Goal: Task Accomplishment & Management: Manage account settings

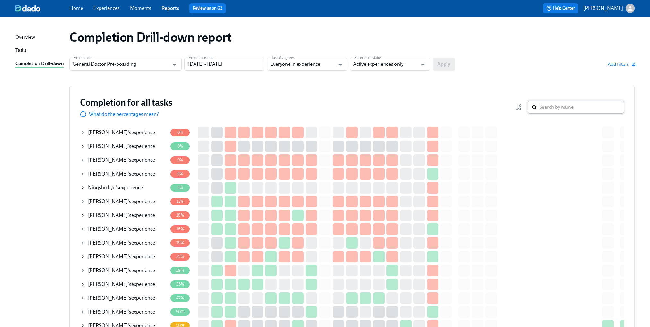
click at [567, 112] on input "search" at bounding box center [581, 107] width 85 height 13
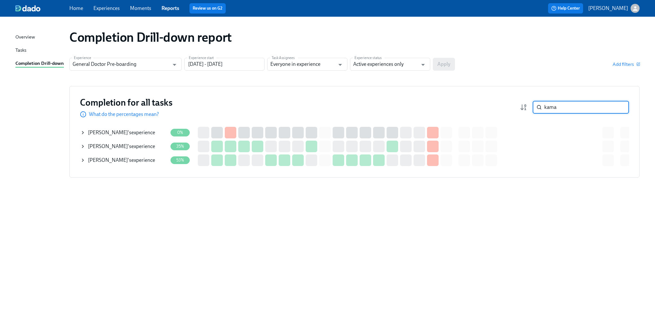
type input "kama"
click at [83, 160] on icon at bounding box center [82, 160] width 5 height 5
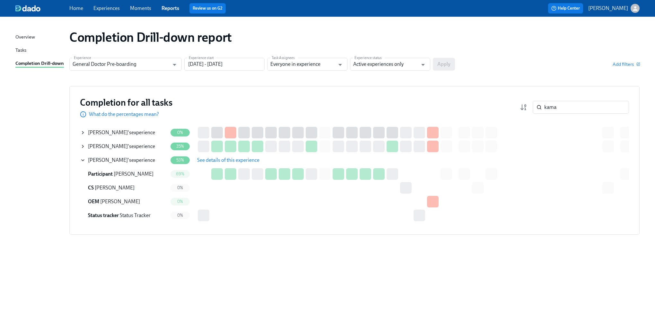
click at [218, 161] on span "See details of this experience" at bounding box center [228, 160] width 62 height 6
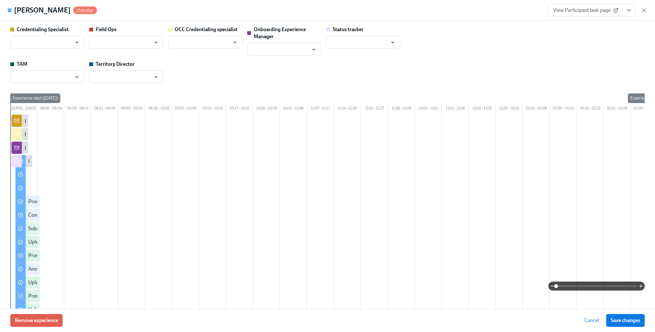
type input "[PERSON_NAME]"
type input "Status Tracker"
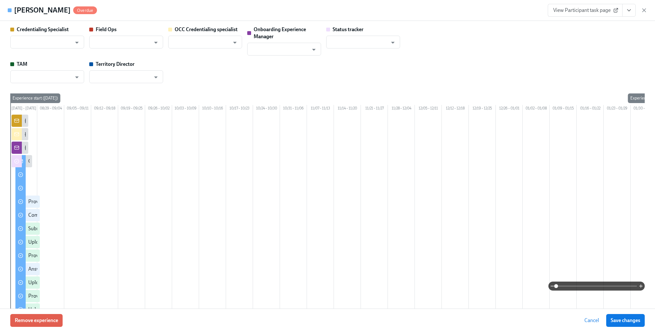
type input "[PERSON_NAME]"
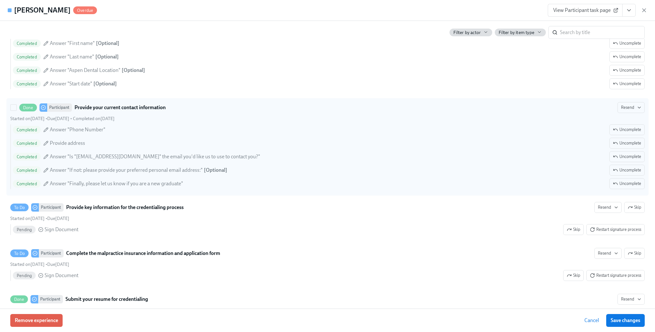
scroll to position [898, 0]
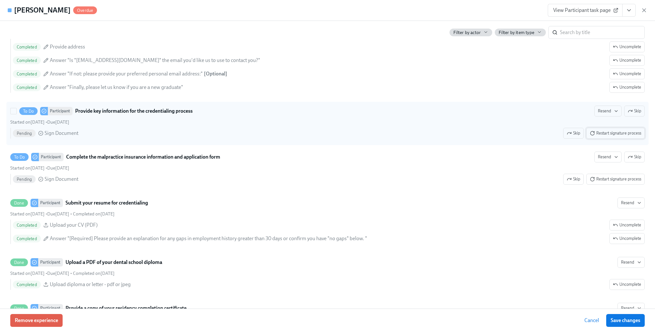
click at [612, 139] on button "Restart signature process" at bounding box center [615, 133] width 58 height 11
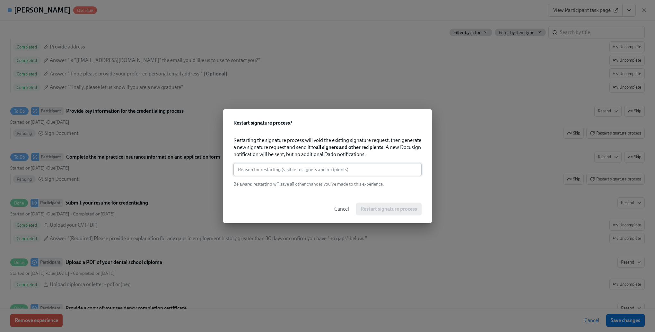
click at [312, 168] on input "text" at bounding box center [327, 169] width 188 height 13
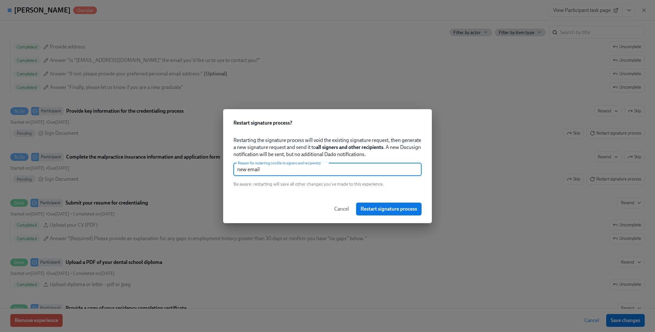
click at [312, 168] on input "new email" at bounding box center [327, 169] width 188 height 13
type input "new email"
drag, startPoint x: 364, startPoint y: 206, endPoint x: 376, endPoint y: 201, distance: 13.1
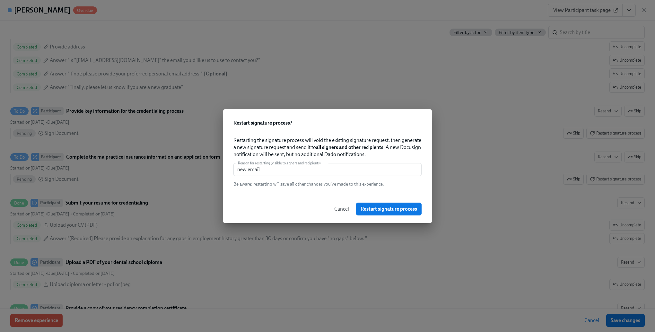
click at [364, 206] on span "Restart signature process" at bounding box center [388, 209] width 56 height 6
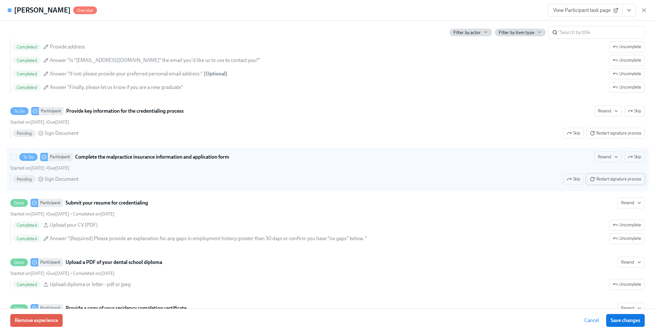
click at [606, 182] on span "Restart signature process" at bounding box center [614, 179] width 51 height 6
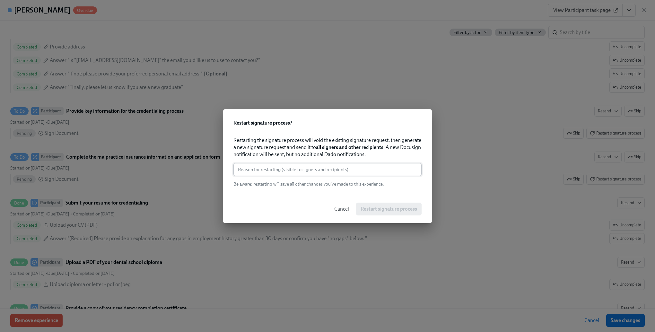
click at [306, 172] on input "text" at bounding box center [327, 169] width 188 height 13
click at [358, 176] on div "Restarting the signature process will void the existing signature request, then…" at bounding box center [327, 162] width 188 height 50
click at [359, 173] on input "text" at bounding box center [327, 169] width 188 height 13
paste input "new email"
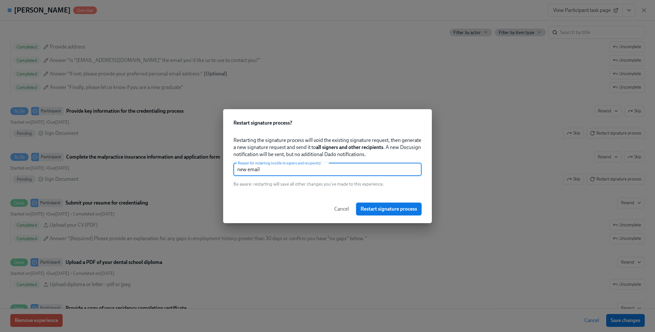
type input "new email"
click at [371, 207] on span "Restart signature process" at bounding box center [388, 209] width 56 height 6
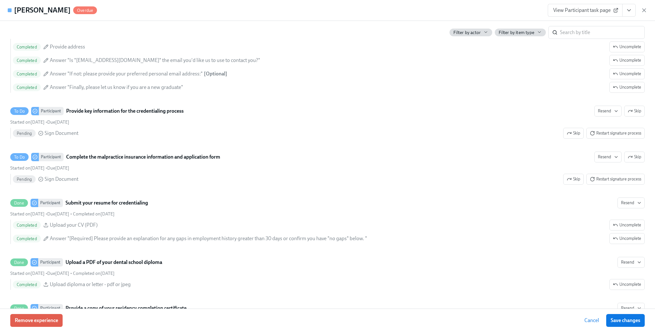
click at [128, 9] on div "[PERSON_NAME] Overdue View Participant task page" at bounding box center [327, 10] width 655 height 21
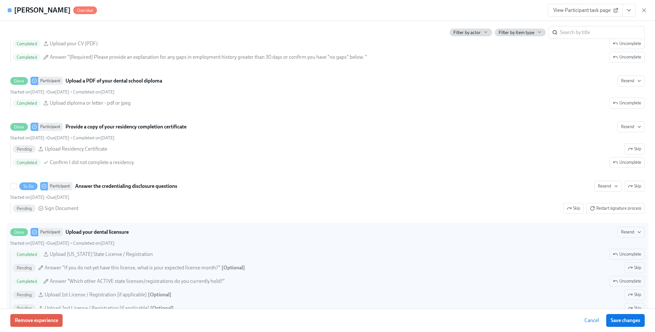
scroll to position [1091, 0]
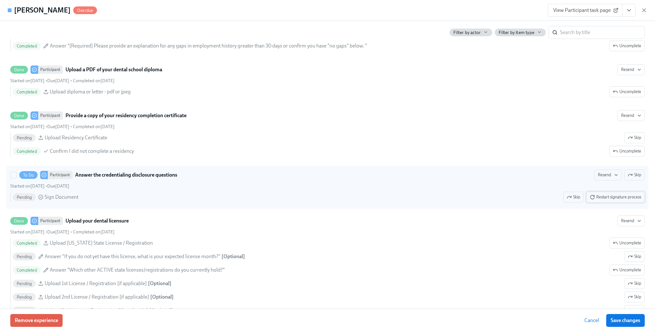
click at [629, 200] on span "Restart signature process" at bounding box center [614, 197] width 51 height 6
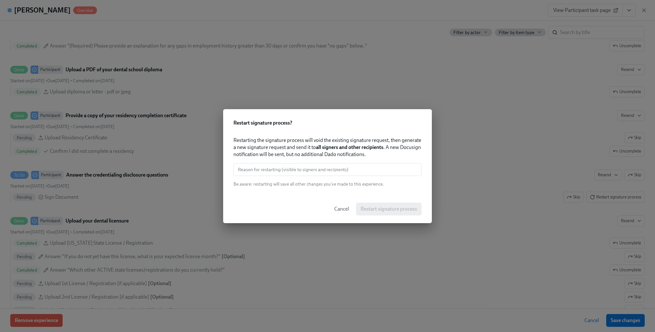
click at [327, 166] on input "text" at bounding box center [327, 169] width 188 height 13
paste input "new email"
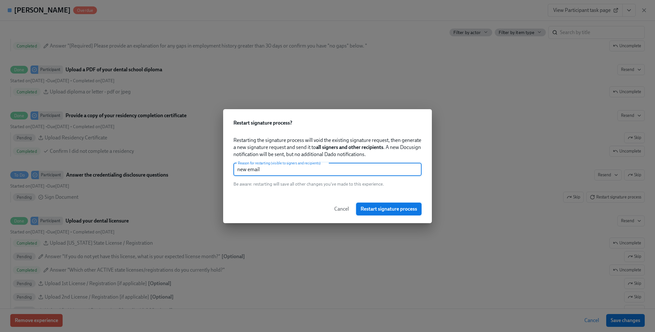
type input "new email"
click at [409, 210] on span "Restart signature process" at bounding box center [388, 209] width 56 height 6
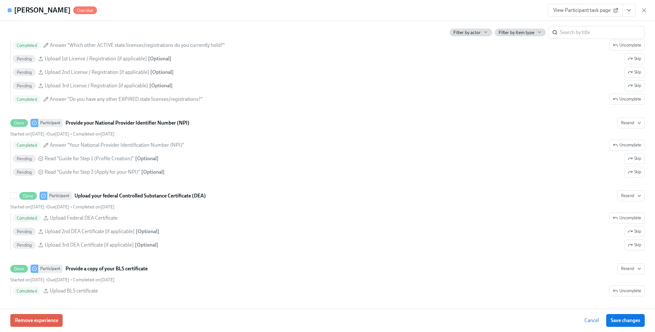
scroll to position [1380, 0]
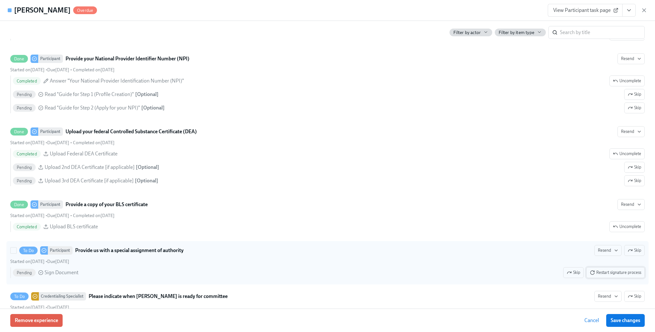
click at [614, 278] on button "Restart signature process" at bounding box center [615, 272] width 58 height 11
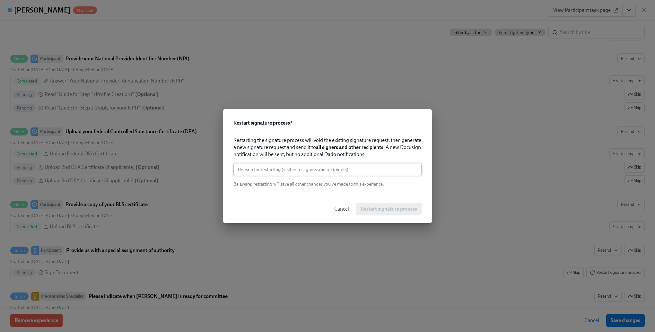
click at [309, 172] on input "text" at bounding box center [327, 169] width 188 height 13
paste input "new email"
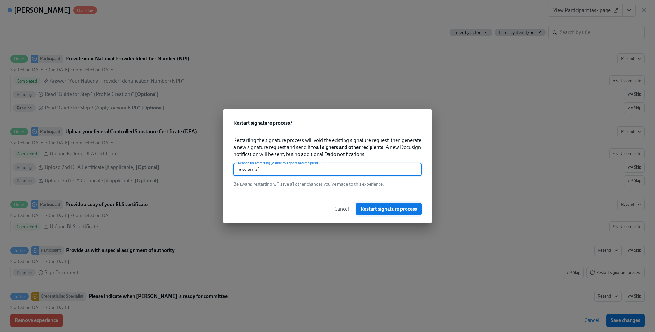
type input "new email"
click at [384, 212] on button "Restart signature process" at bounding box center [388, 208] width 65 height 13
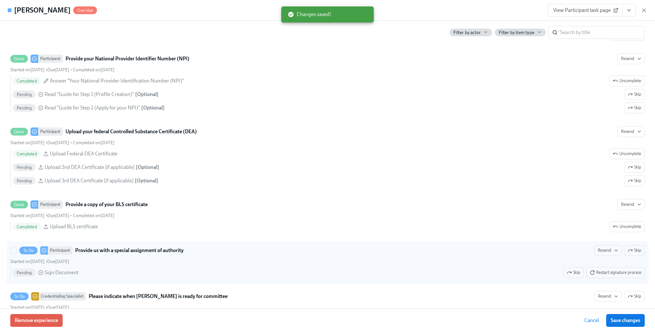
drag, startPoint x: 506, startPoint y: 249, endPoint x: 463, endPoint y: 245, distance: 42.5
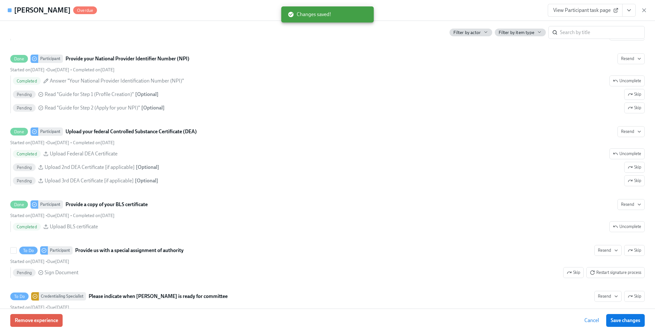
drag, startPoint x: 463, startPoint y: 245, endPoint x: 627, endPoint y: 317, distance: 178.2
click at [626, 316] on button "Save changes" at bounding box center [625, 320] width 39 height 13
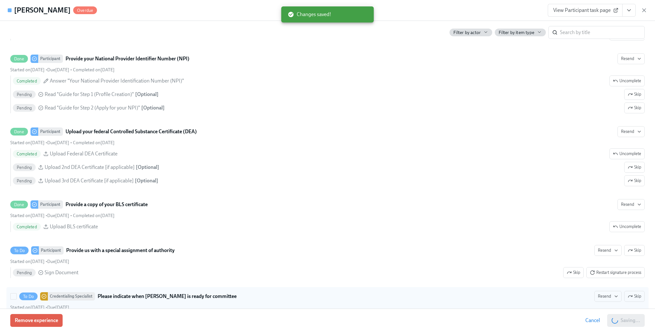
scroll to position [1476, 0]
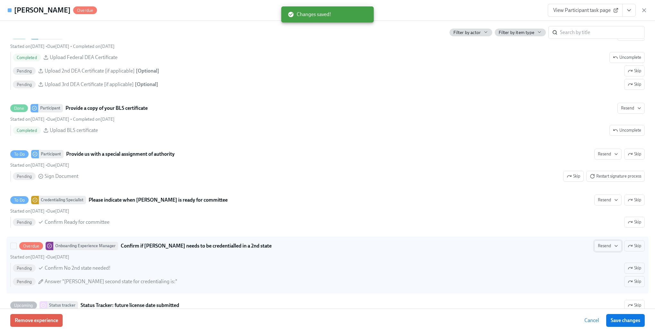
click at [613, 248] on icon "button" at bounding box center [615, 245] width 5 height 5
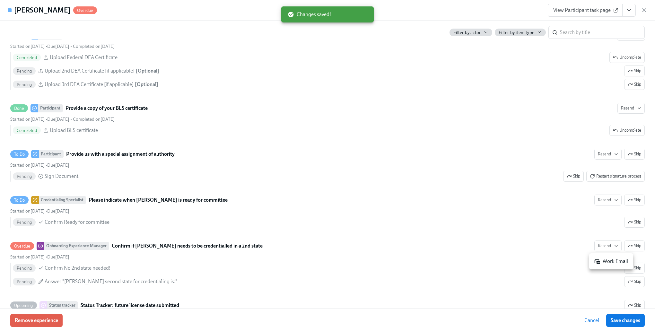
click at [604, 262] on div "Work Email" at bounding box center [611, 261] width 34 height 7
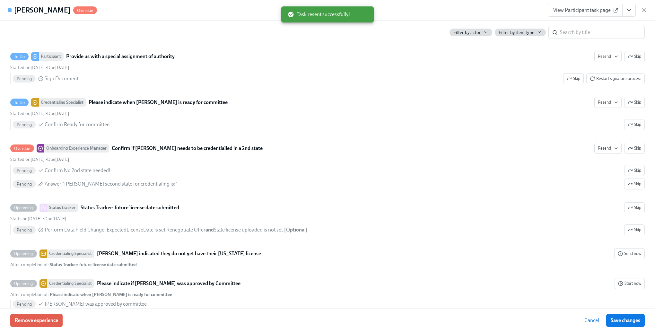
scroll to position [1604, 0]
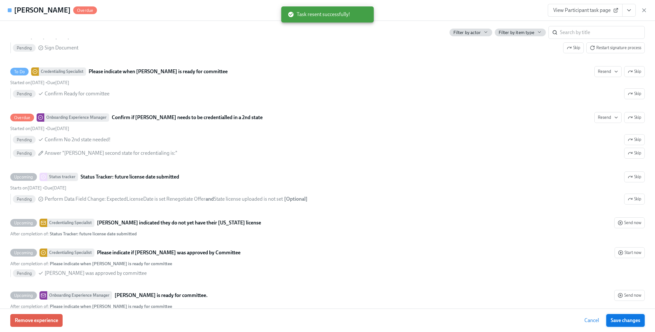
click at [631, 322] on span "Save changes" at bounding box center [625, 320] width 30 height 6
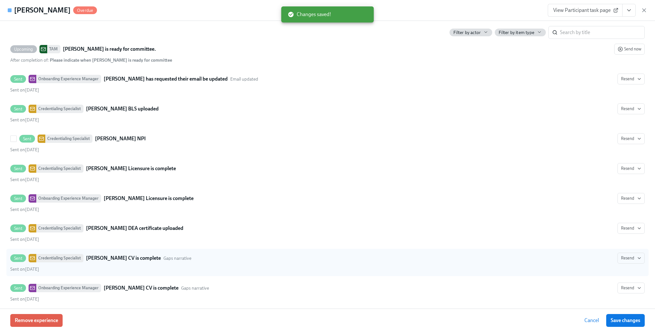
scroll to position [1957, 0]
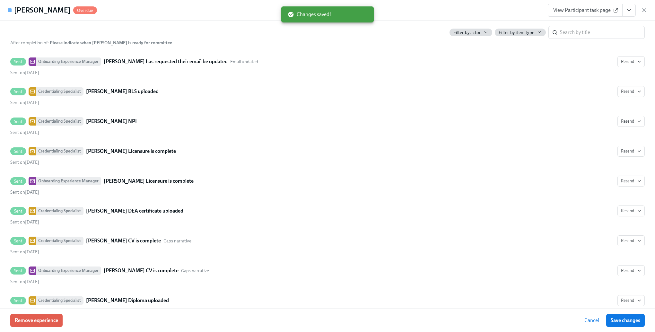
click at [589, 322] on span "Cancel" at bounding box center [591, 320] width 15 height 6
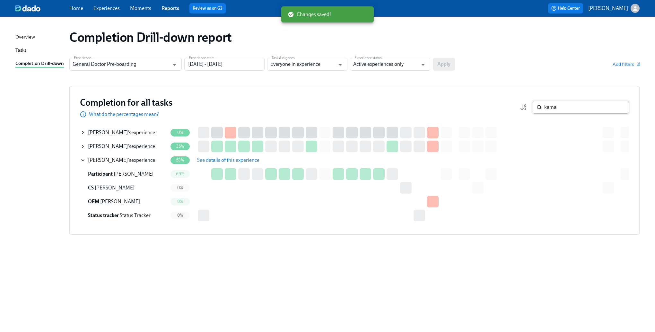
click at [561, 111] on input "kama" at bounding box center [586, 107] width 85 height 13
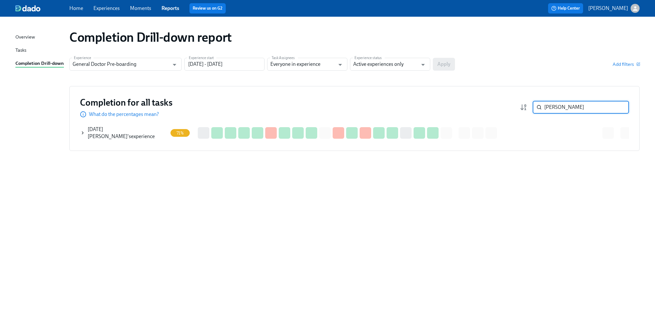
click at [87, 133] on div "[DATE][PERSON_NAME] 's experience" at bounding box center [123, 133] width 87 height 14
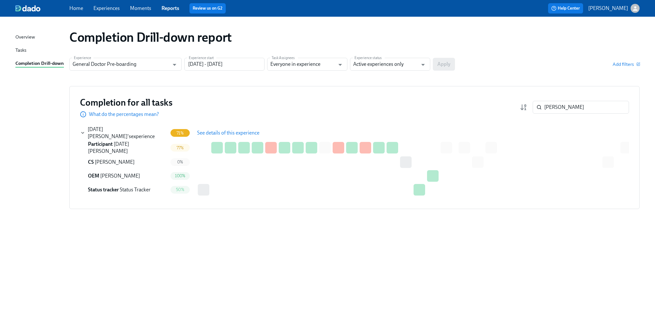
click at [222, 129] on button "See details of this experience" at bounding box center [228, 132] width 71 height 13
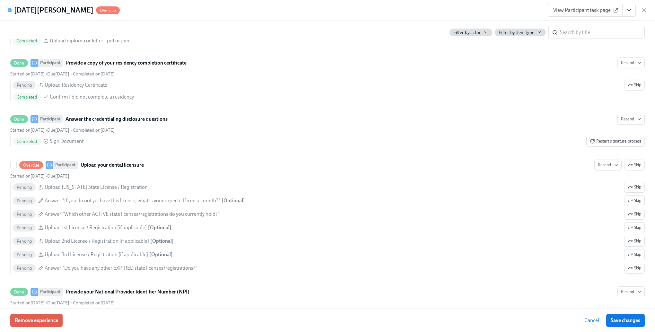
scroll to position [1123, 0]
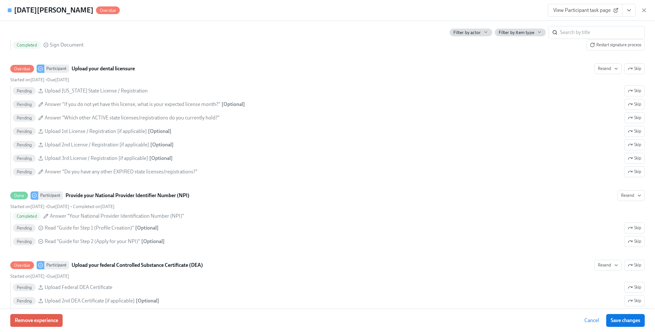
click at [583, 322] on button "Cancel" at bounding box center [591, 320] width 24 height 13
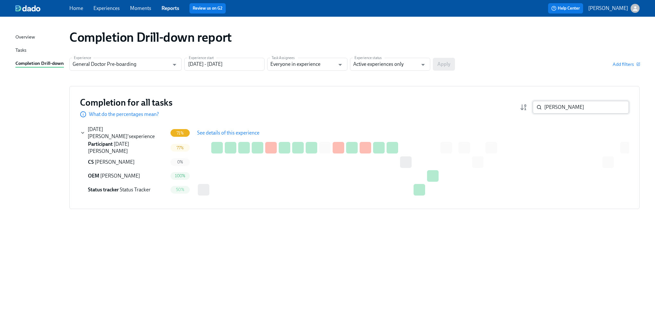
click at [578, 109] on input "[PERSON_NAME]" at bounding box center [586, 107] width 85 height 13
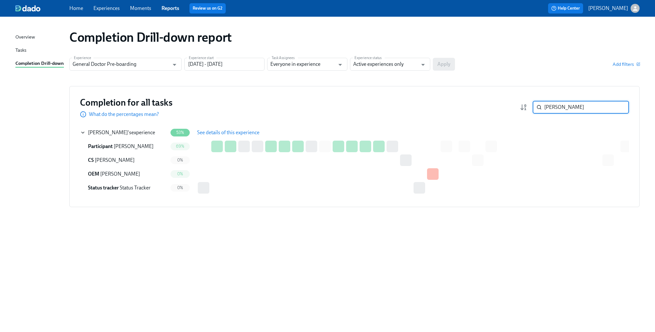
type input "[PERSON_NAME]"
click at [243, 133] on span "See details of this experience" at bounding box center [228, 132] width 62 height 6
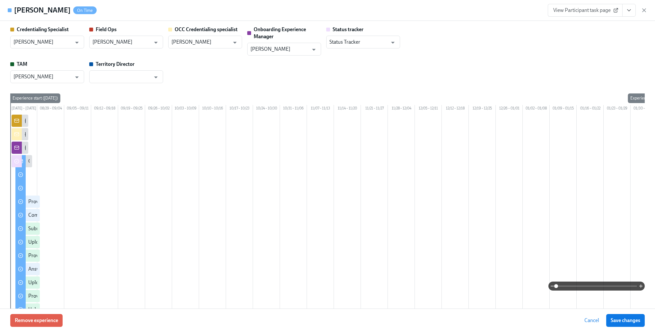
click at [102, 9] on div "[PERSON_NAME] On Time View Participant task page" at bounding box center [327, 10] width 655 height 21
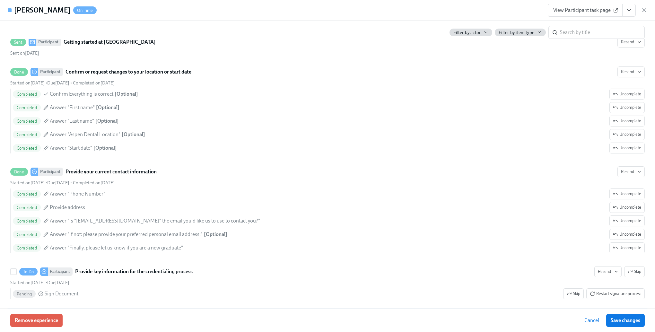
scroll to position [834, 0]
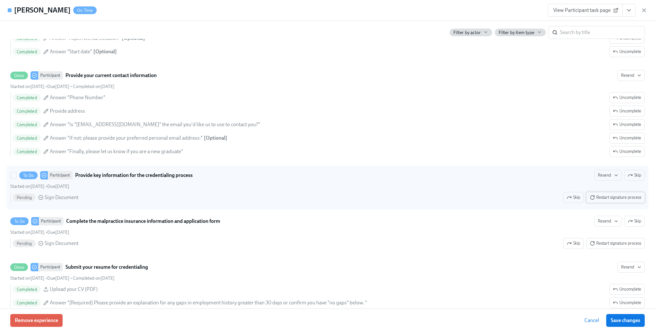
click at [611, 203] on button "Restart signature process" at bounding box center [615, 197] width 58 height 11
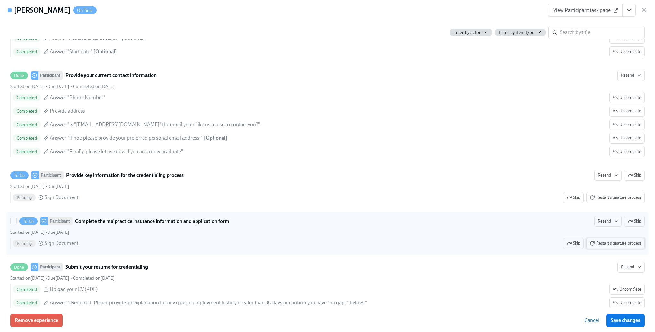
click at [618, 246] on span "Restart signature process" at bounding box center [614, 243] width 51 height 6
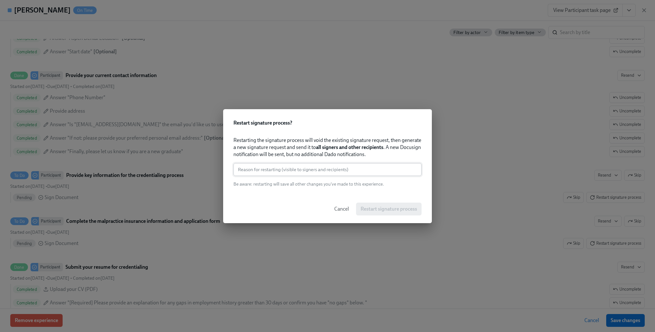
click at [304, 168] on input "text" at bounding box center [327, 169] width 188 height 13
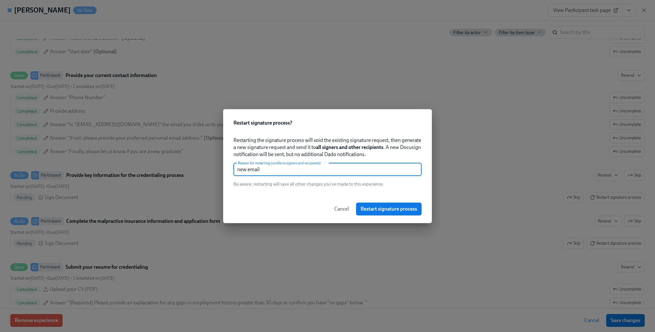
click at [304, 168] on input "new email" at bounding box center [327, 169] width 188 height 13
type input "new email"
click at [378, 206] on span "Restart signature process" at bounding box center [388, 209] width 56 height 6
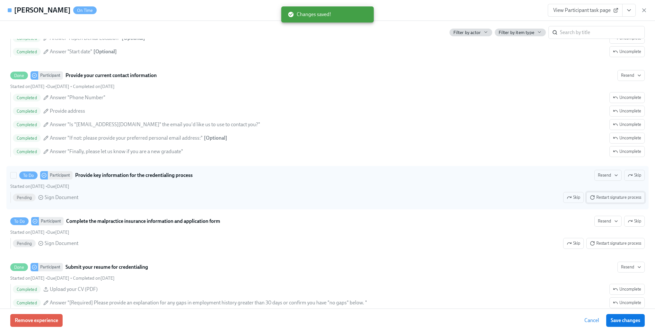
click at [618, 201] on span "Restart signature process" at bounding box center [614, 197] width 51 height 6
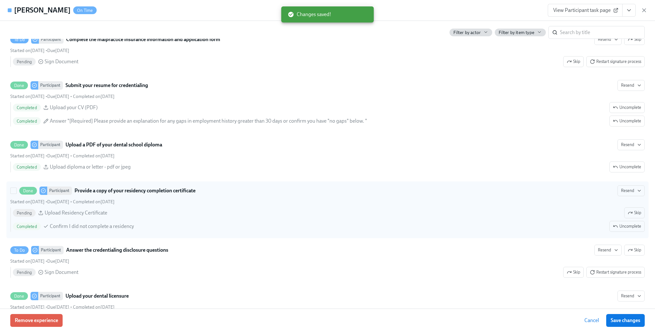
scroll to position [1027, 0]
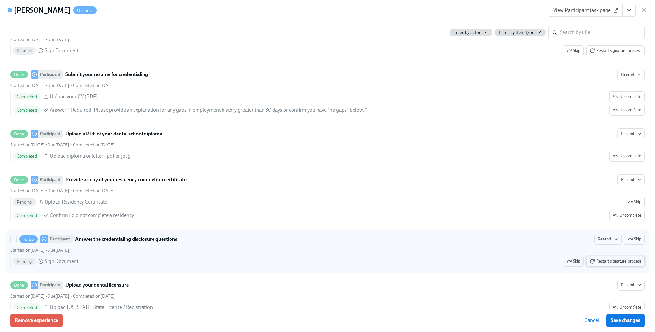
click at [614, 267] on button "Restart signature process" at bounding box center [615, 261] width 58 height 11
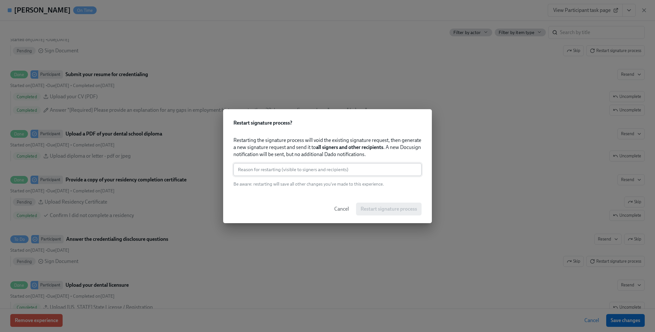
click at [336, 174] on input "text" at bounding box center [327, 169] width 188 height 13
paste input "new email"
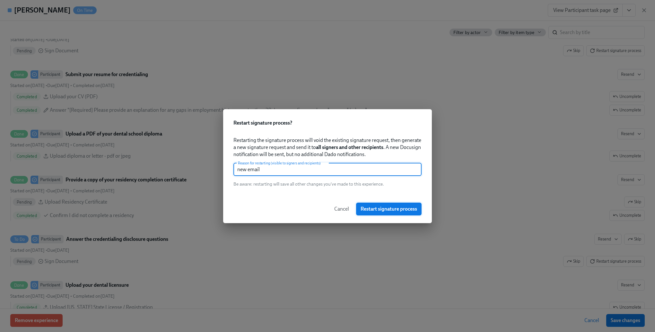
type input "new email"
drag, startPoint x: 391, startPoint y: 206, endPoint x: 474, endPoint y: 205, distance: 83.4
click at [390, 207] on span "Restart signature process" at bounding box center [388, 209] width 56 height 6
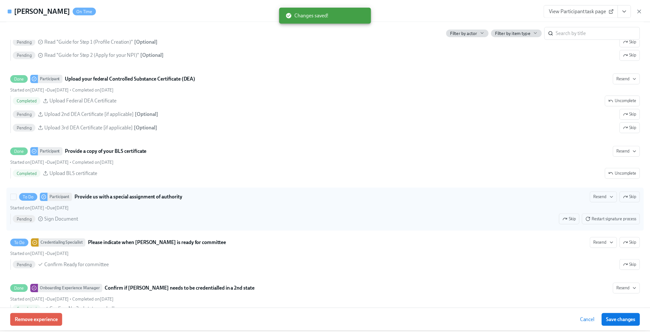
scroll to position [1444, 0]
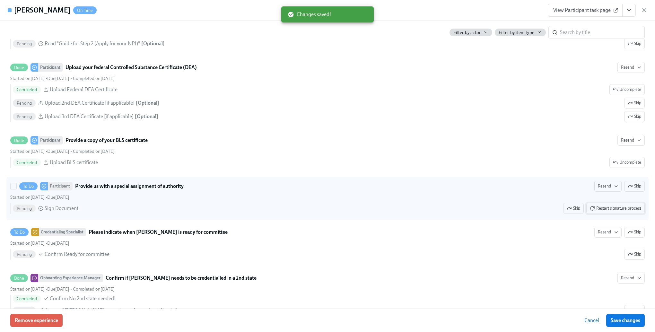
click at [609, 211] on span "Restart signature process" at bounding box center [614, 208] width 51 height 6
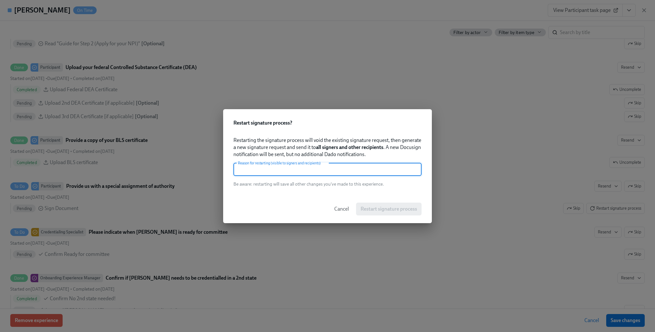
click at [382, 166] on input "text" at bounding box center [327, 169] width 188 height 13
paste input "new email"
type input "new email"
click at [382, 208] on span "Restart signature process" at bounding box center [388, 209] width 56 height 6
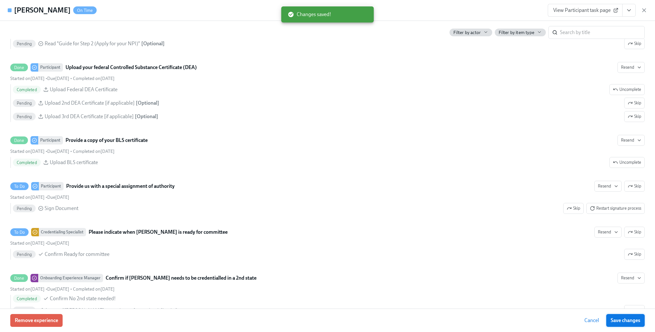
click at [619, 324] on button "Save changes" at bounding box center [625, 320] width 39 height 13
click at [586, 321] on span "Cancel" at bounding box center [592, 320] width 15 height 6
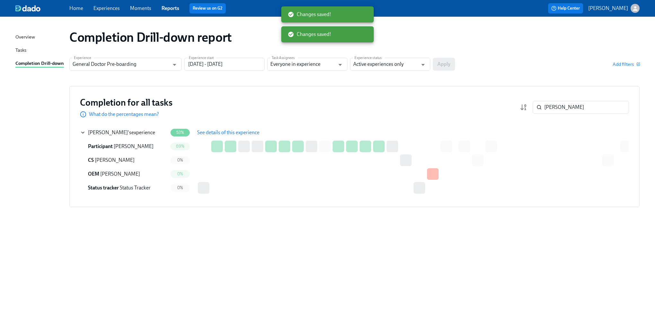
click at [25, 49] on div "Tasks" at bounding box center [20, 51] width 11 height 8
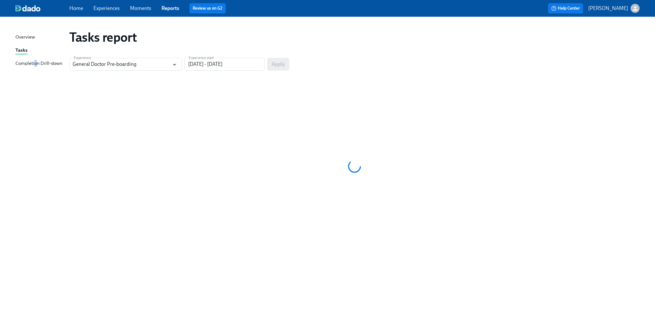
click at [35, 59] on div "Overview Tasks Completion Drill-down" at bounding box center [42, 52] width 54 height 39
drag, startPoint x: 35, startPoint y: 59, endPoint x: 29, endPoint y: 63, distance: 6.9
click at [29, 63] on div "Completion Drill-down" at bounding box center [38, 64] width 47 height 8
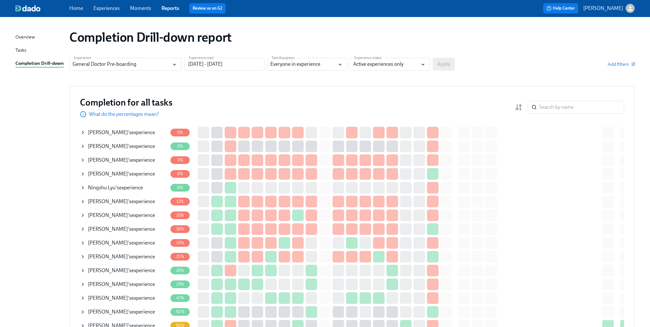
click at [30, 63] on div "Completion Drill-down" at bounding box center [39, 64] width 48 height 8
click at [337, 65] on icon "Open" at bounding box center [340, 64] width 9 height 9
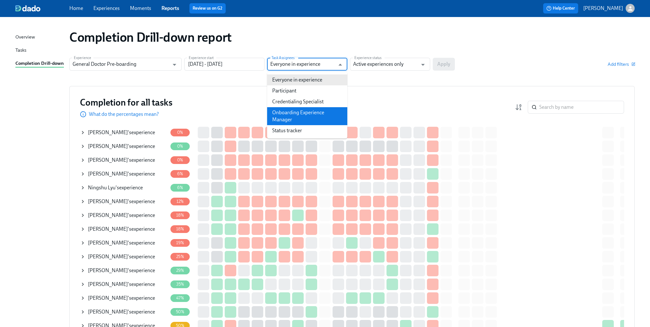
click at [305, 111] on li "Onboarding Experience Manager" at bounding box center [307, 116] width 80 height 18
type input "Onboarding Experience Manager"
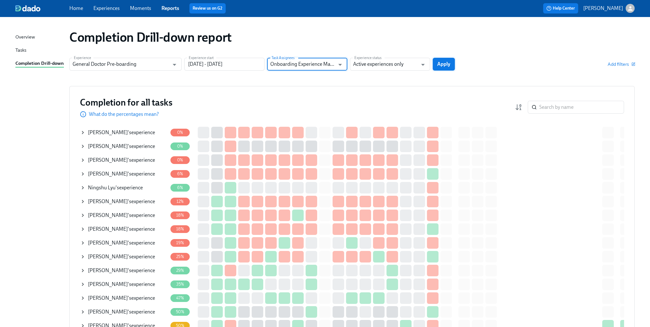
click at [443, 69] on button "Apply" at bounding box center [443, 64] width 22 height 13
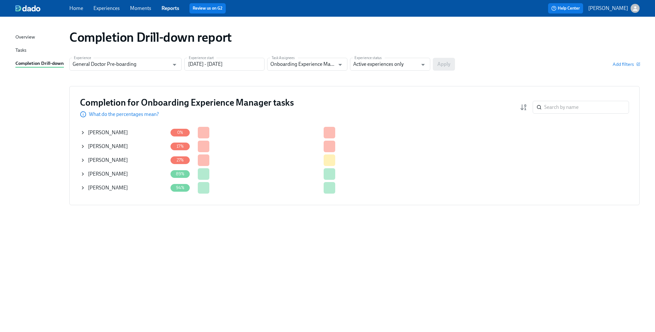
click at [80, 188] on icon at bounding box center [82, 187] width 5 height 5
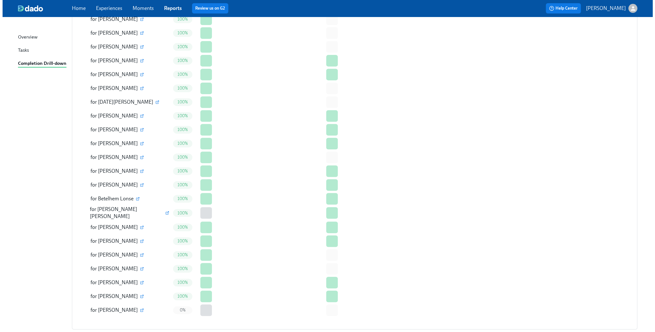
scroll to position [380, 0]
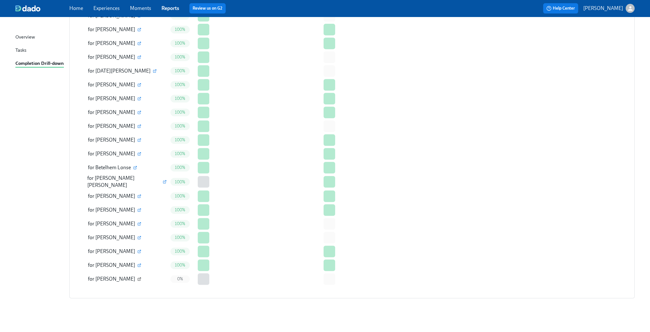
click at [136, 277] on button "button" at bounding box center [139, 279] width 6 height 6
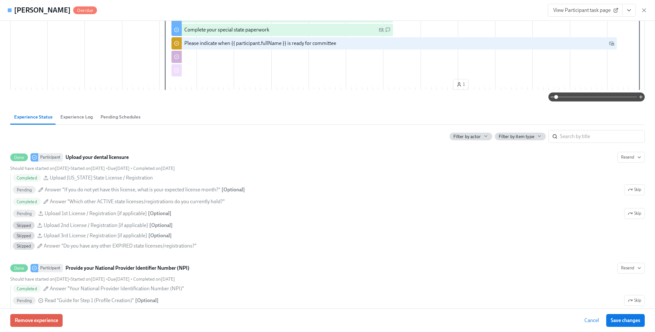
scroll to position [261, 0]
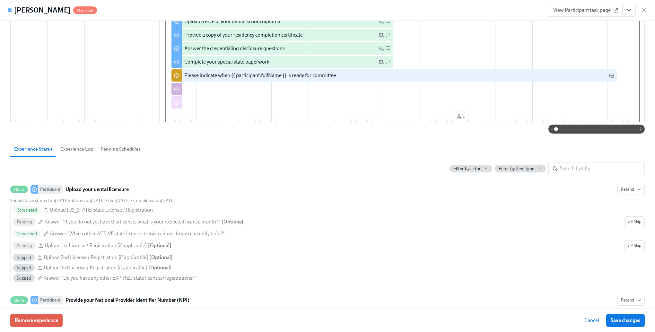
click at [577, 173] on input "search" at bounding box center [602, 168] width 85 height 13
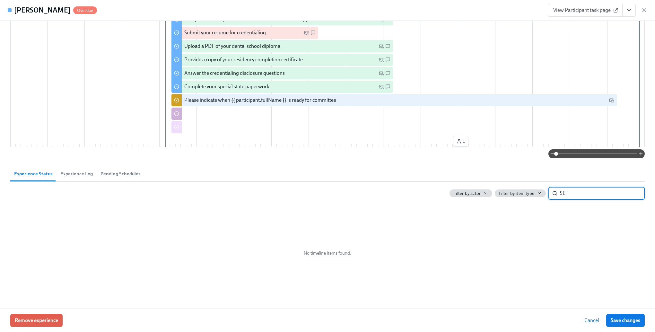
type input "S"
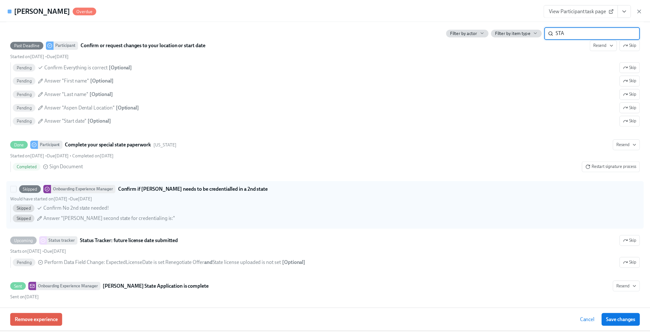
scroll to position [579, 0]
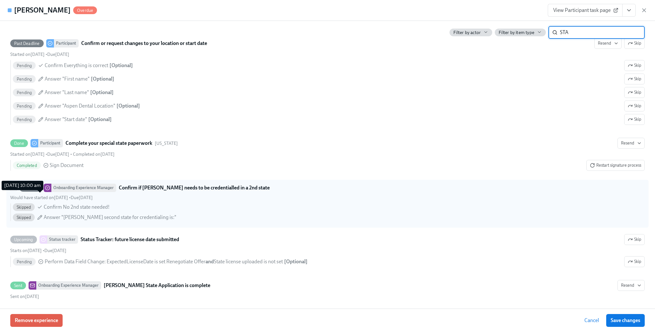
type input "STA"
click at [18, 196] on span "Would have started on [DATE]" at bounding box center [39, 197] width 58 height 5
click at [16, 191] on input "Skipped Onboarding Experience Manager Confirm if [PERSON_NAME] needs to be cred…" at bounding box center [14, 188] width 6 height 6
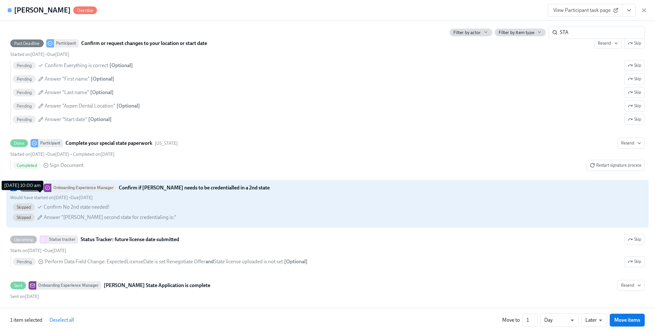
click at [18, 196] on span "Would have started on [DATE]" at bounding box center [39, 197] width 58 height 5
click at [16, 191] on input "Skipped Onboarding Experience Manager Confirm if [PERSON_NAME] needs to be cred…" at bounding box center [14, 188] width 6 height 6
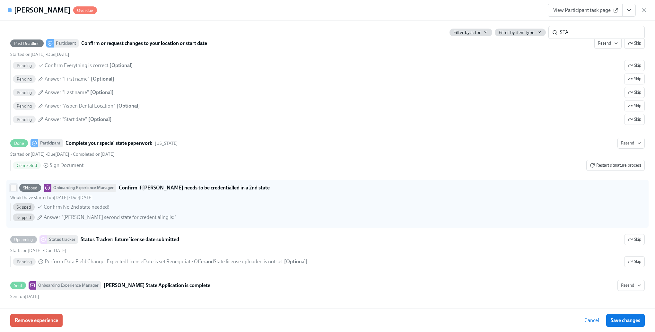
click at [12, 186] on input "Skipped Onboarding Experience Manager Confirm if [PERSON_NAME] needs to be cred…" at bounding box center [14, 188] width 6 height 6
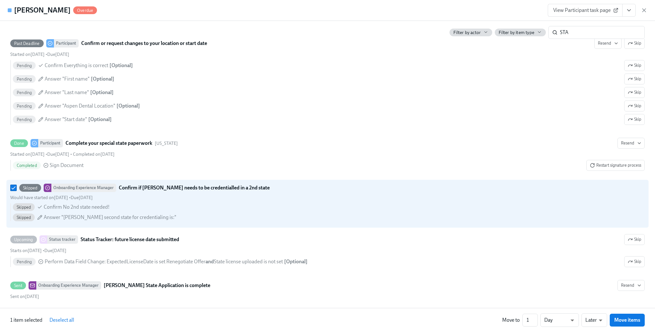
click at [23, 321] on p "1 item selected" at bounding box center [26, 319] width 32 height 7
click at [14, 189] on div "Skipped Onboarding Experience Manager Confirm if [PERSON_NAME] needs to be cred…" at bounding box center [139, 188] width 259 height 8
click at [14, 189] on input "Skipped Onboarding Experience Manager Confirm if [PERSON_NAME] needs to be cred…" at bounding box center [14, 188] width 6 height 6
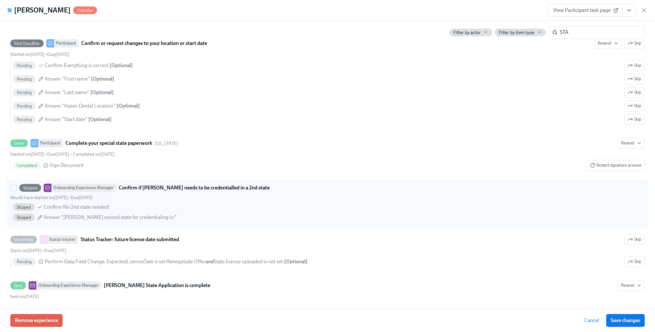
click at [35, 189] on div "Skipped" at bounding box center [30, 188] width 22 height 8
click at [16, 189] on input "Skipped Onboarding Experience Manager Confirm if [PERSON_NAME] needs to be cred…" at bounding box center [14, 188] width 6 height 6
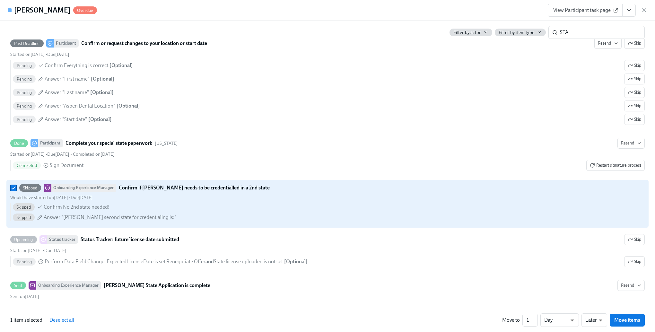
click at [35, 189] on div "Skipped" at bounding box center [30, 188] width 22 height 8
click at [16, 189] on input "Skipped Onboarding Experience Manager Confirm if [PERSON_NAME] needs to be cred…" at bounding box center [14, 188] width 6 height 6
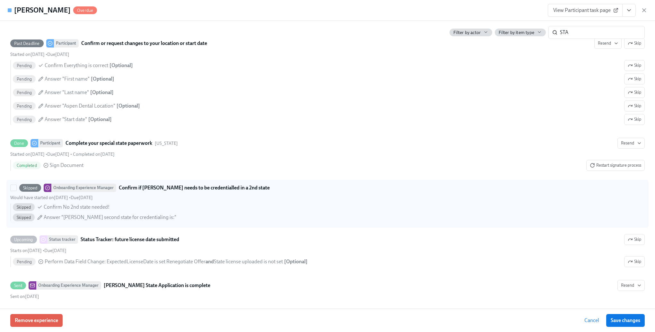
click at [58, 186] on div "Onboarding Experience Manager" at bounding box center [83, 188] width 65 height 8
click at [16, 186] on input "Skipped Onboarding Experience Manager Confirm if [PERSON_NAME] needs to be cred…" at bounding box center [14, 188] width 6 height 6
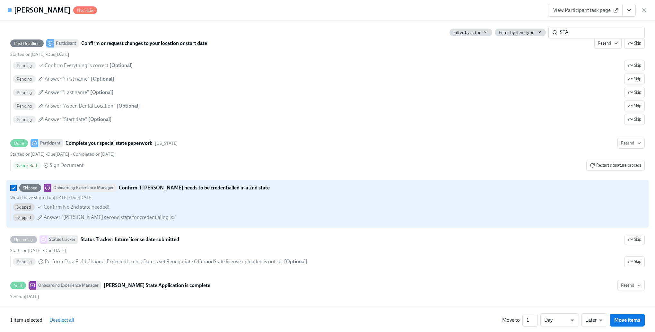
click at [58, 187] on div "Onboarding Experience Manager" at bounding box center [83, 188] width 65 height 8
click at [16, 187] on input "Skipped Onboarding Experience Manager Confirm if [PERSON_NAME] needs to be cred…" at bounding box center [14, 188] width 6 height 6
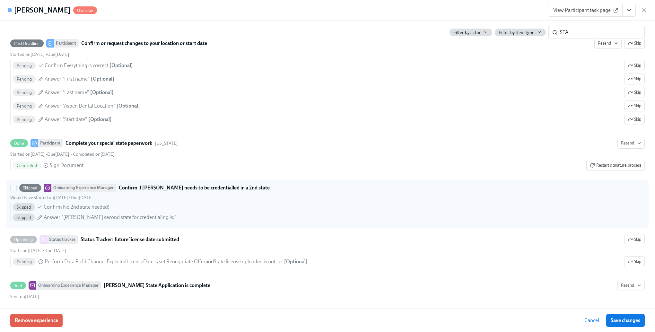
click at [187, 185] on strong "Confirm if [PERSON_NAME] needs to be credentialled in a 2nd state" at bounding box center [194, 188] width 151 height 8
click at [16, 185] on input "Skipped Onboarding Experience Manager Confirm if [PERSON_NAME] needs to be cred…" at bounding box center [14, 188] width 6 height 6
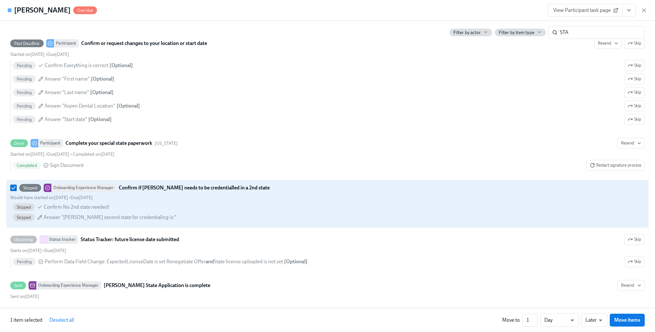
click at [189, 185] on strong "Confirm if [PERSON_NAME] needs to be credentialled in a 2nd state" at bounding box center [194, 188] width 151 height 8
click at [16, 185] on input "Skipped Onboarding Experience Manager Confirm if [PERSON_NAME] needs to be cred…" at bounding box center [14, 188] width 6 height 6
checkbox input "false"
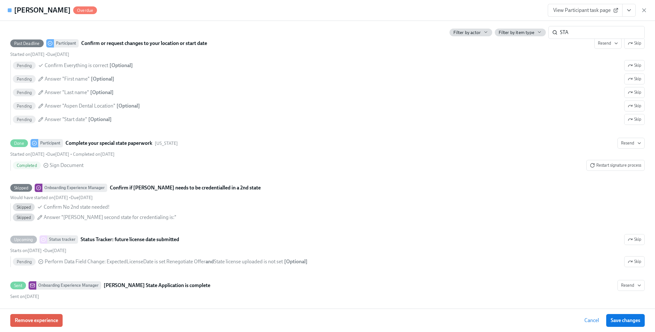
click at [584, 316] on button "Cancel" at bounding box center [591, 320] width 24 height 13
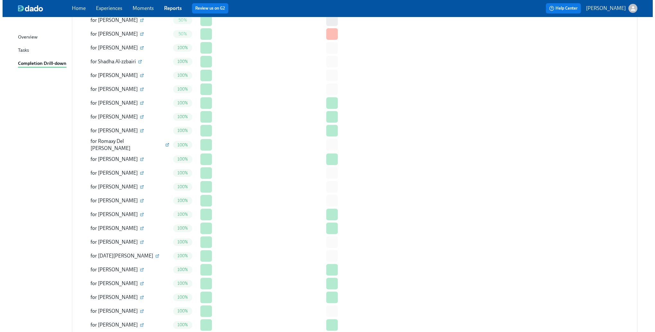
scroll to position [380, 0]
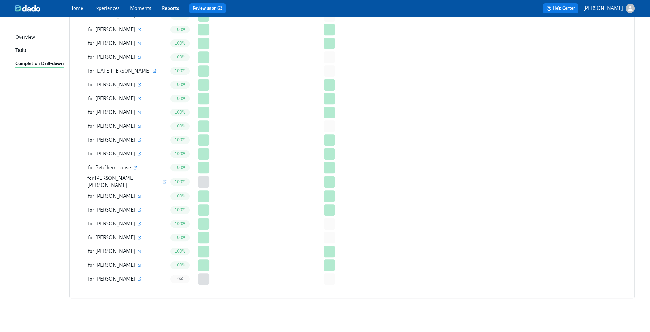
click at [117, 278] on span "[PERSON_NAME]" at bounding box center [115, 279] width 40 height 6
click at [137, 277] on icon "button" at bounding box center [139, 279] width 4 height 4
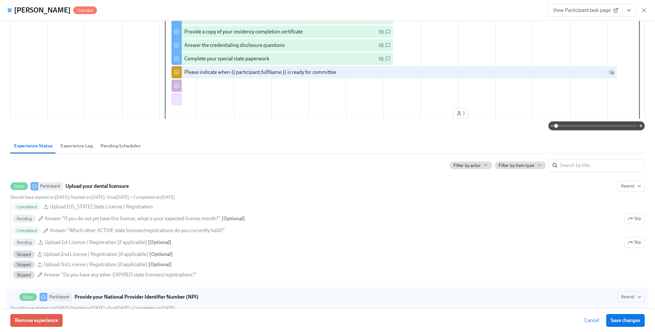
scroll to position [193, 0]
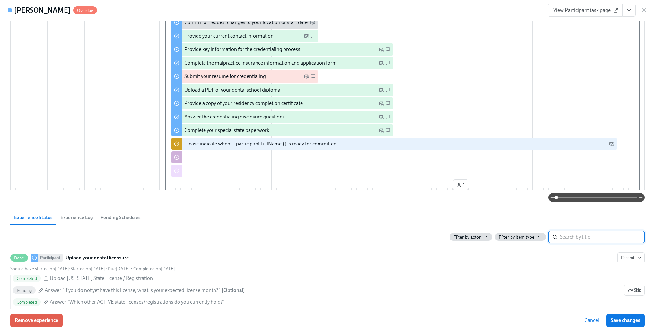
click at [577, 237] on input "search" at bounding box center [602, 236] width 85 height 13
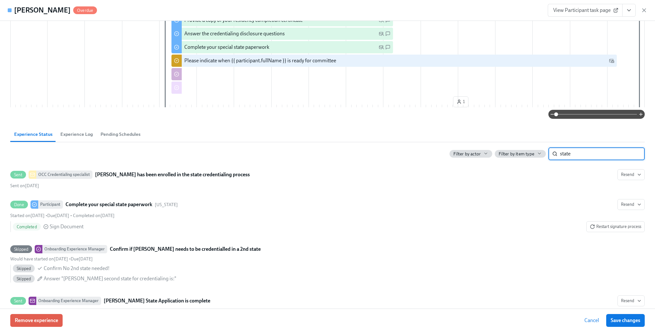
scroll to position [293, 0]
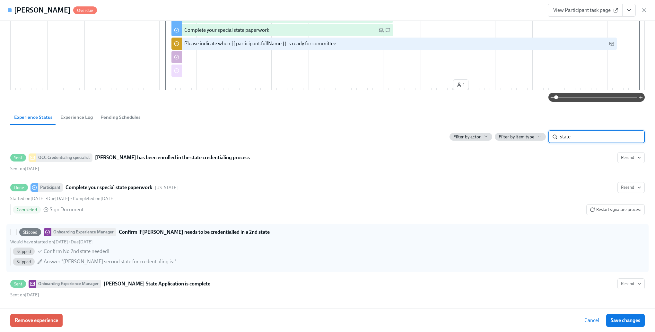
type input "state"
click at [45, 249] on span "Confirm No 2nd state needed!" at bounding box center [77, 251] width 66 height 7
click at [16, 235] on input "Skipped Onboarding Experience Manager Confirm if [PERSON_NAME] needs to be cred…" at bounding box center [14, 232] width 6 height 6
checkbox input "true"
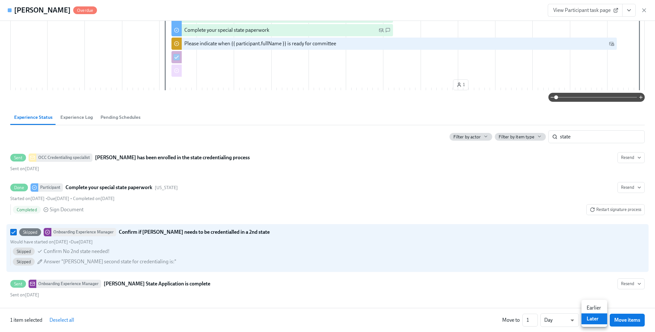
click at [594, 307] on li "Earlier" at bounding box center [594, 307] width 26 height 11
type input "earlier"
click at [621, 321] on span "Move items" at bounding box center [627, 320] width 26 height 6
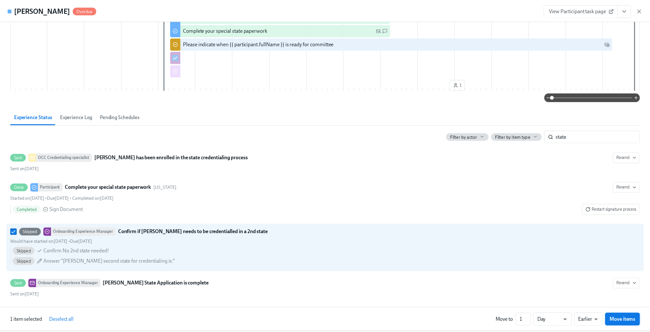
scroll to position [279, 0]
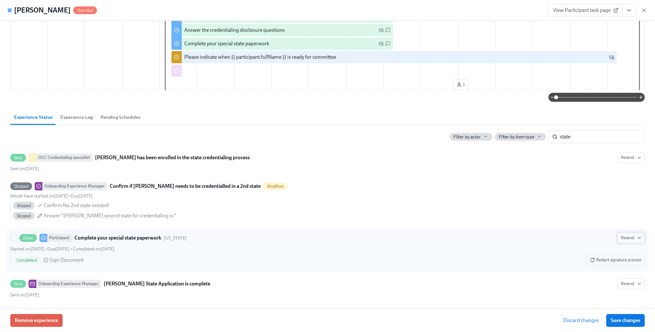
click at [622, 237] on span "Resend" at bounding box center [631, 238] width 20 height 6
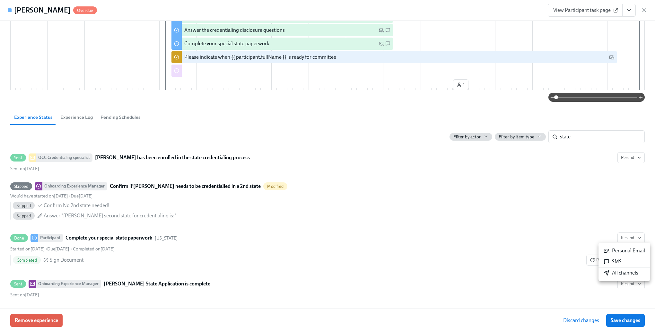
click at [471, 210] on div at bounding box center [327, 166] width 655 height 332
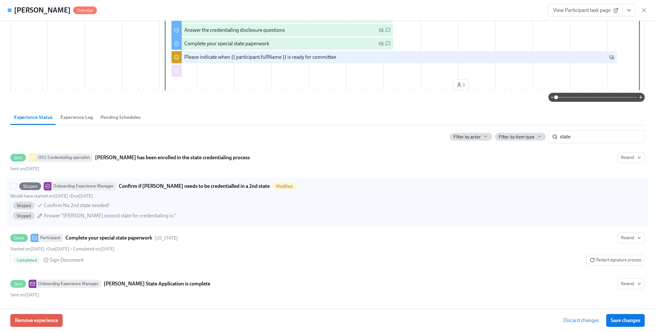
click at [295, 191] on div "Skipped Onboarding Experience Manager Confirm if [PERSON_NAME] needs to be cred…" at bounding box center [327, 202] width 634 height 40
click at [16, 189] on input "Skipped Onboarding Experience Manager Confirm if [PERSON_NAME] needs to be cred…" at bounding box center [14, 186] width 6 height 6
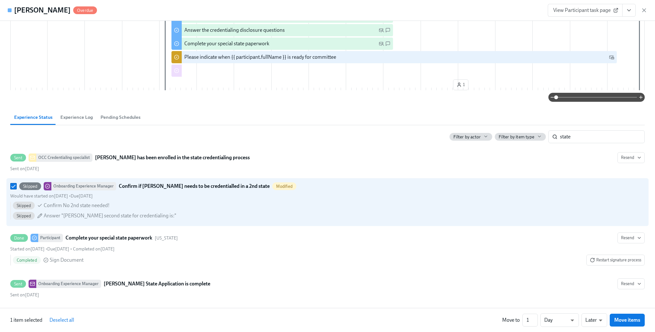
click at [58, 320] on span "Deselect all" at bounding box center [61, 320] width 25 height 6
checkbox input "false"
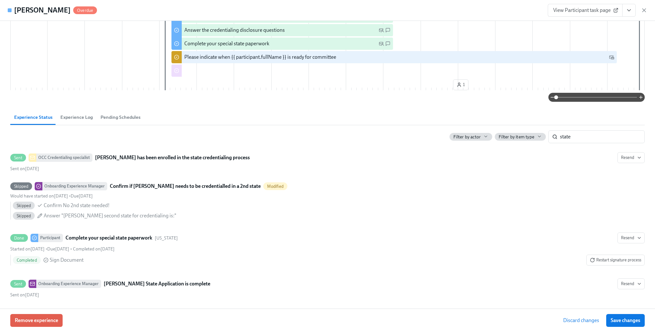
click at [580, 324] on button "Discard changes" at bounding box center [580, 320] width 45 height 13
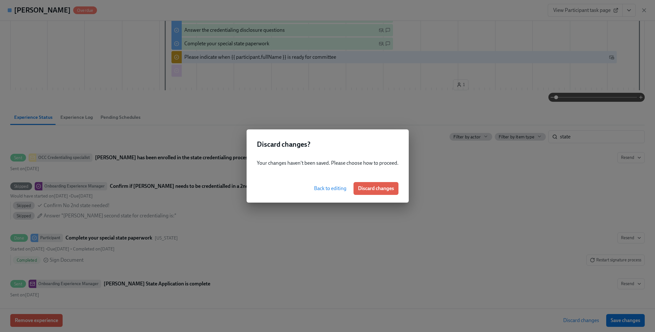
click at [375, 189] on span "Discard changes" at bounding box center [376, 188] width 36 height 6
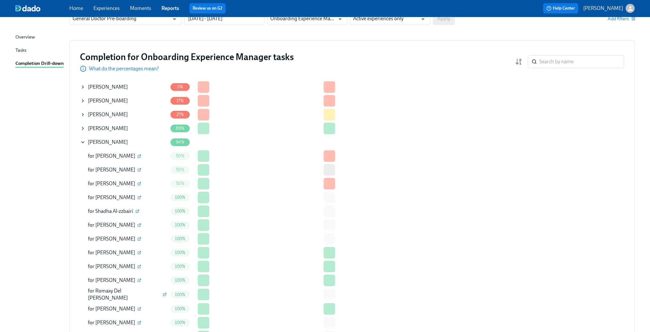
scroll to position [0, 0]
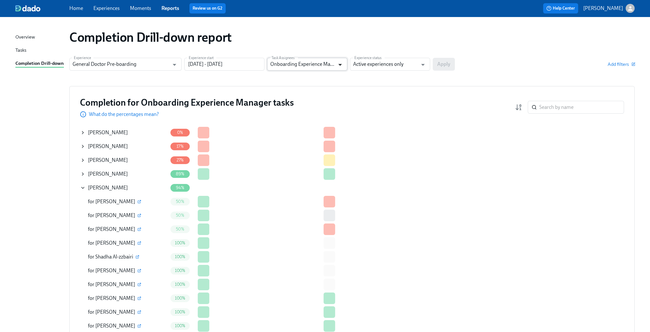
click at [338, 66] on icon "Open" at bounding box center [340, 64] width 9 height 9
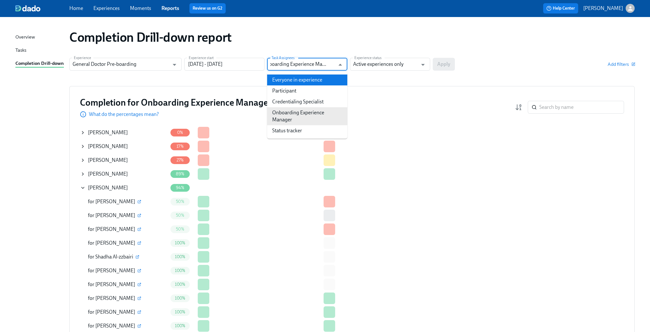
click at [301, 79] on li "Everyone in experience" at bounding box center [307, 79] width 80 height 11
type input "Everyone in experience"
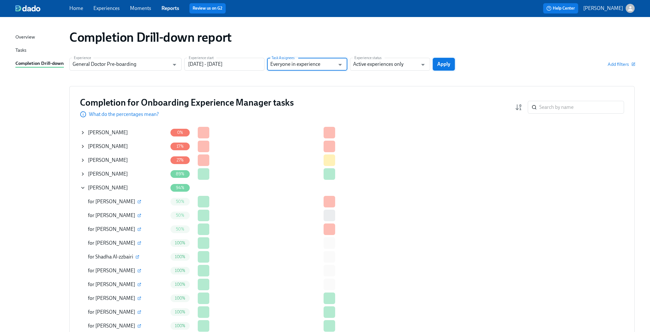
click at [434, 65] on button "Apply" at bounding box center [443, 64] width 22 height 13
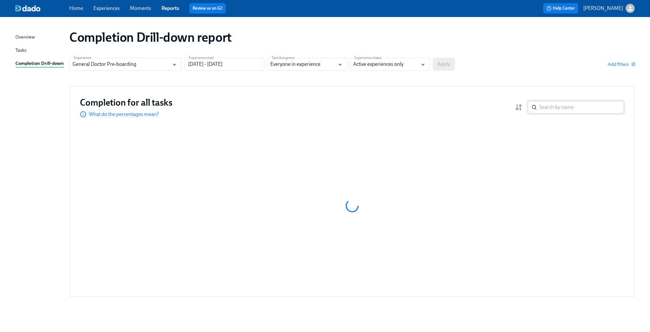
click at [556, 111] on input "search" at bounding box center [581, 107] width 85 height 13
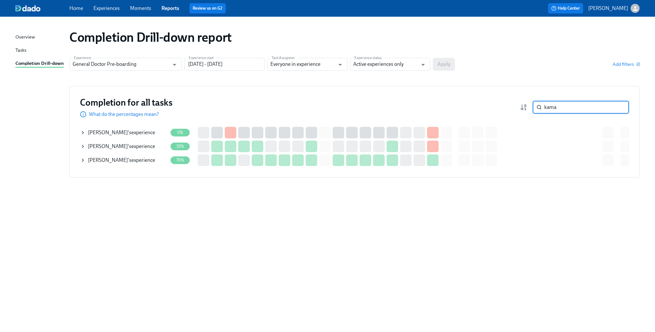
type input "kama"
click at [82, 163] on div "[PERSON_NAME] 's experience" at bounding box center [123, 160] width 87 height 13
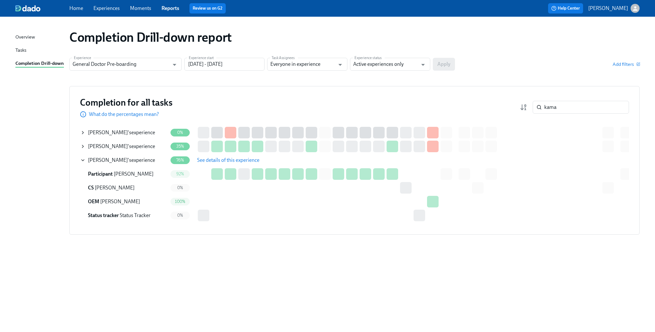
click at [236, 160] on span "See details of this experience" at bounding box center [228, 160] width 62 height 6
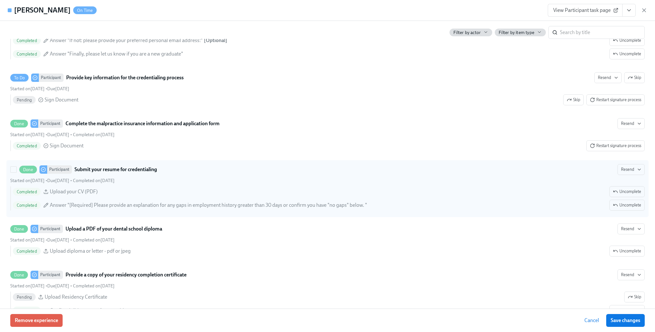
scroll to position [898, 0]
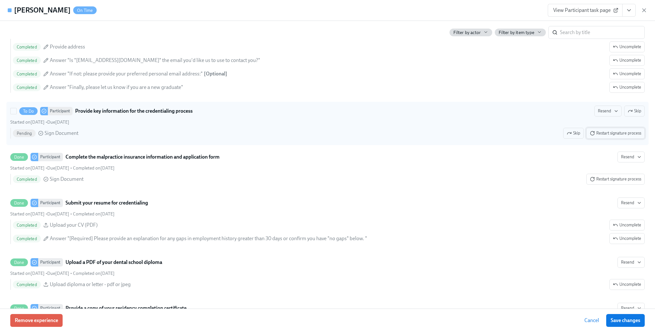
click at [595, 136] on span "Restart signature process" at bounding box center [614, 133] width 51 height 6
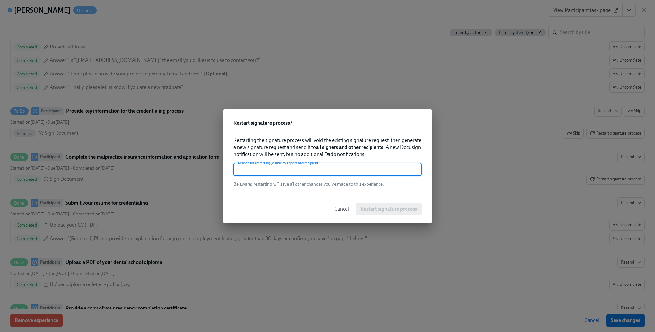
click at [321, 169] on input "text" at bounding box center [327, 169] width 188 height 13
type input "new email"
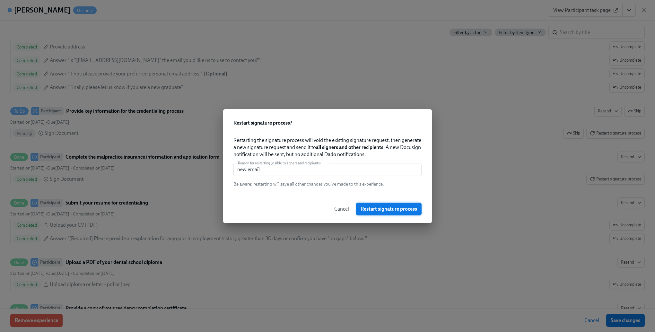
click at [371, 208] on span "Restart signature process" at bounding box center [388, 209] width 56 height 6
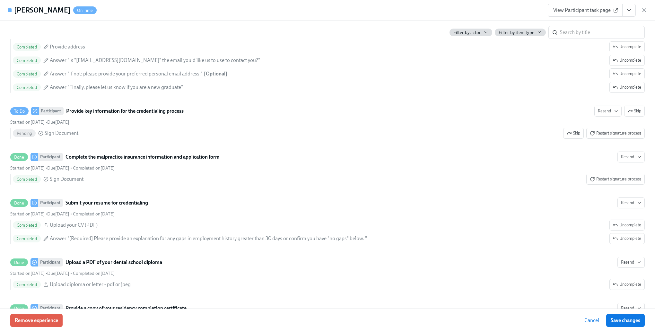
click at [594, 319] on span "Cancel" at bounding box center [591, 320] width 15 height 6
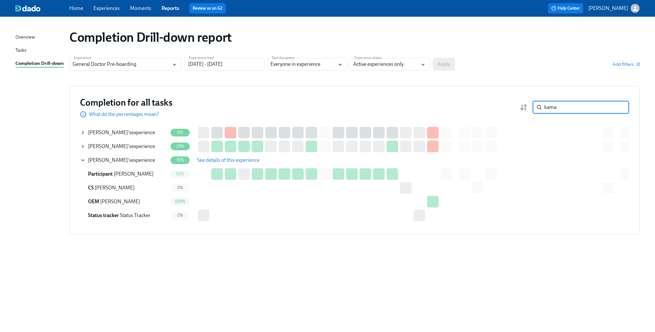
click at [562, 109] on input "kama" at bounding box center [586, 107] width 85 height 13
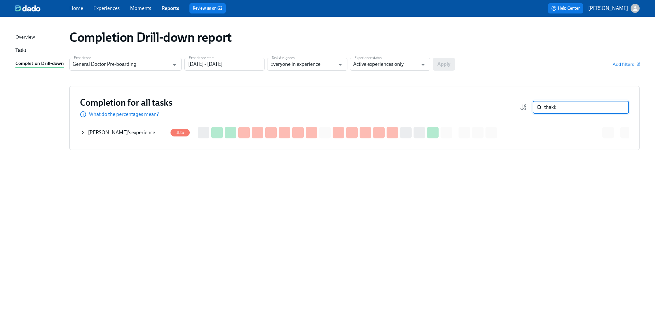
type input "thakk"
click at [84, 130] on icon at bounding box center [82, 132] width 5 height 5
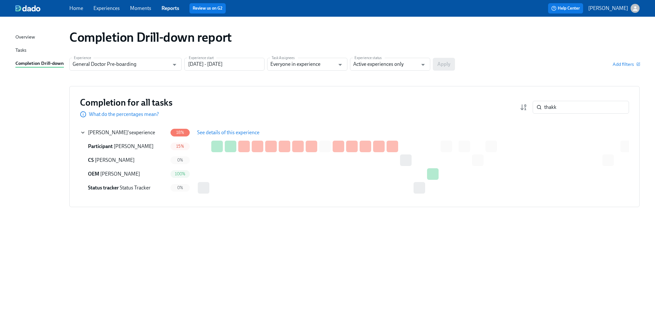
click at [248, 132] on span "See details of this experience" at bounding box center [228, 132] width 62 height 6
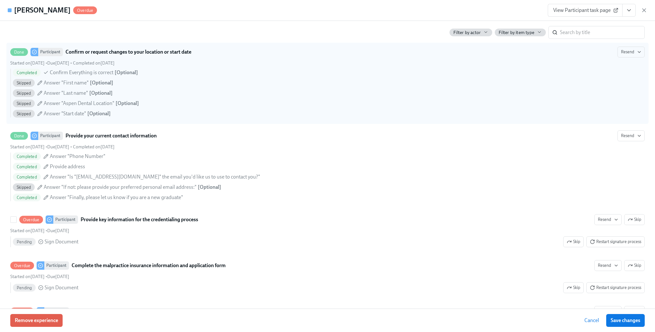
scroll to position [642, 0]
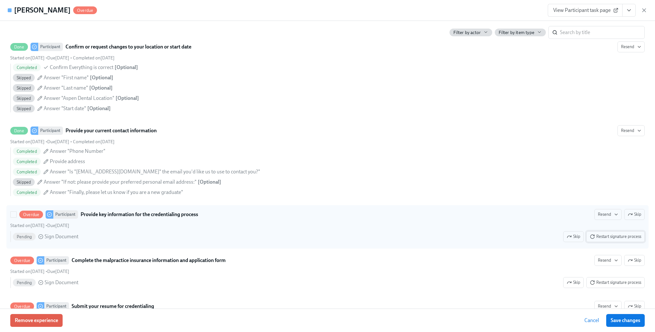
click at [612, 240] on span "Restart signature process" at bounding box center [614, 236] width 51 height 6
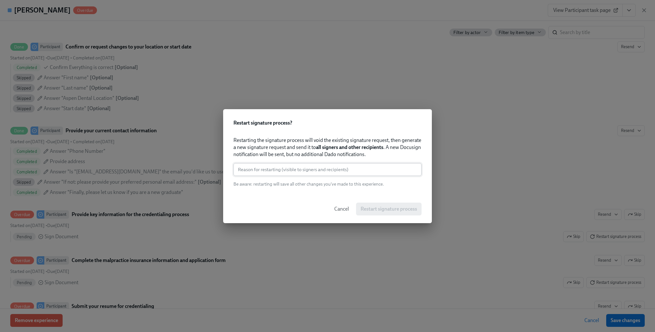
click at [359, 166] on input "text" at bounding box center [327, 169] width 188 height 13
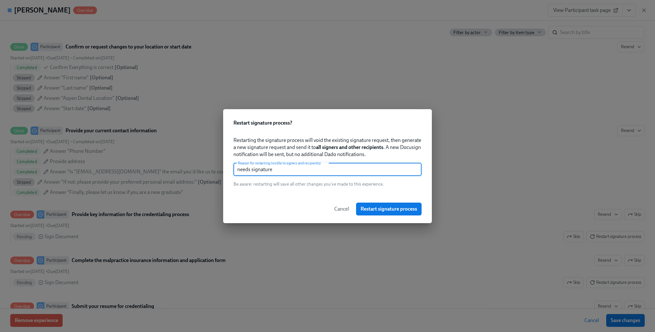
click at [358, 168] on input "needs signature" at bounding box center [327, 169] width 188 height 13
type input "needs signature"
click at [370, 206] on span "Restart signature process" at bounding box center [388, 209] width 56 height 6
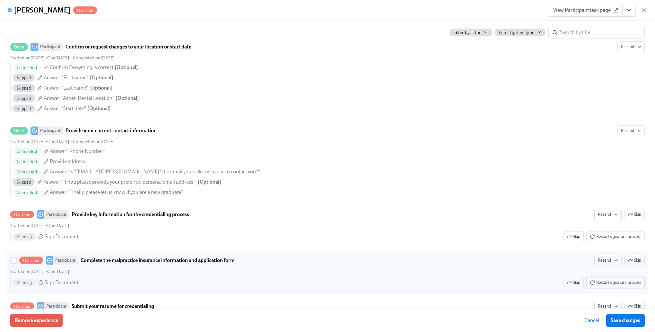
click at [601, 286] on span "Restart signature process" at bounding box center [614, 282] width 51 height 6
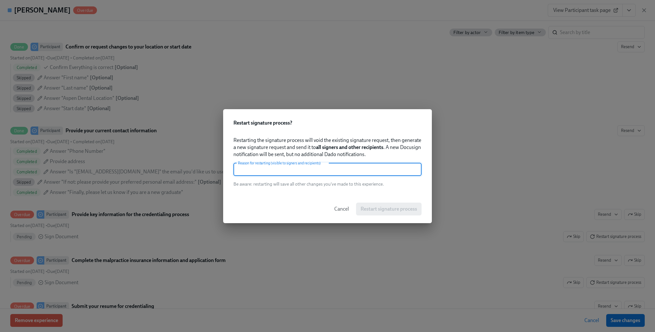
click at [322, 163] on input "text" at bounding box center [327, 169] width 188 height 13
paste input "needs signature"
type input "needs signature"
click at [370, 210] on span "Restart signature process" at bounding box center [388, 209] width 56 height 6
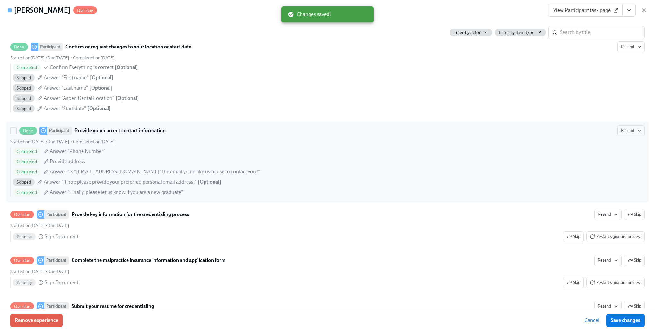
scroll to position [738, 0]
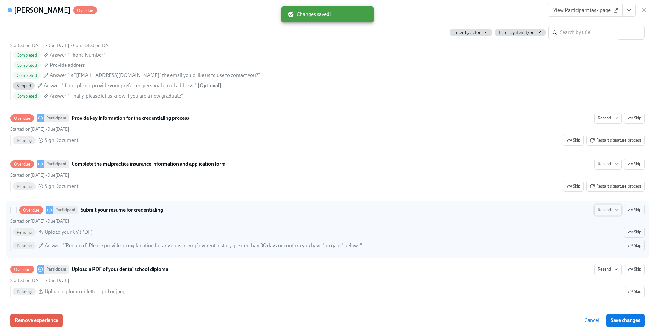
click at [613, 212] on icon "button" at bounding box center [615, 209] width 5 height 5
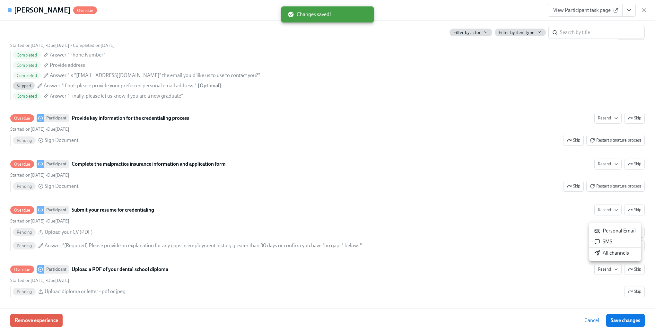
click at [609, 251] on div "All channels" at bounding box center [611, 252] width 35 height 7
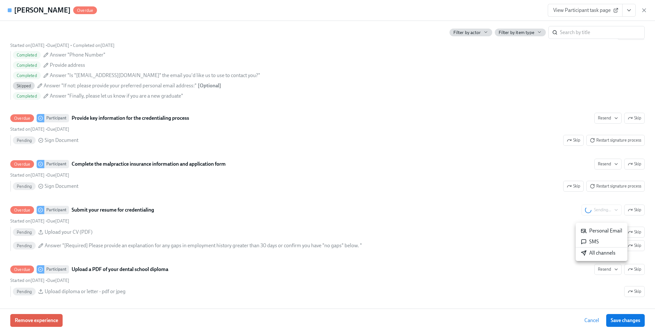
click at [463, 254] on div at bounding box center [327, 166] width 655 height 332
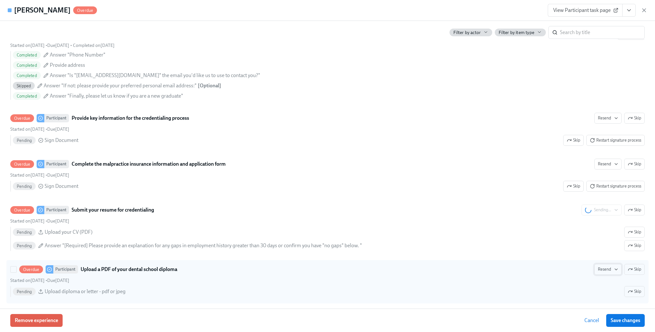
click at [597, 272] on span "Resend" at bounding box center [607, 269] width 20 height 6
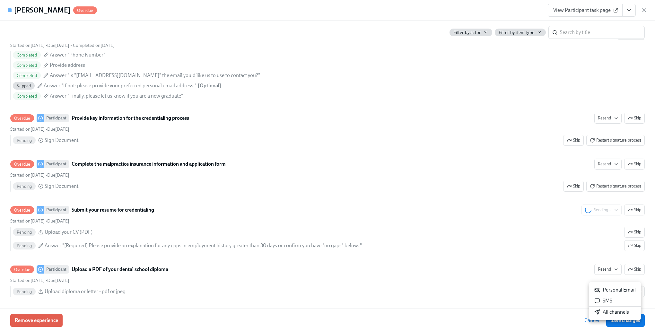
click at [608, 314] on div "All channels" at bounding box center [611, 311] width 35 height 7
click at [515, 258] on div at bounding box center [327, 166] width 655 height 332
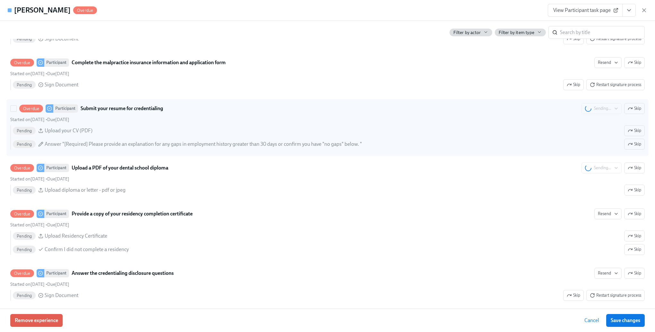
scroll to position [866, 0]
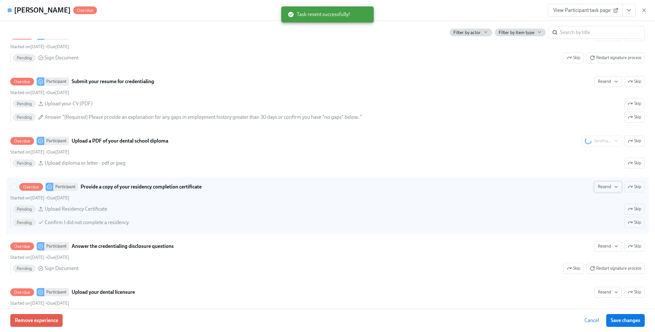
click at [599, 190] on span "Resend" at bounding box center [607, 187] width 20 height 6
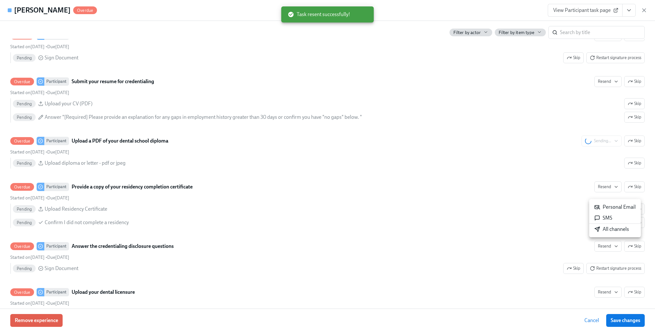
click at [600, 230] on div "All channels" at bounding box center [611, 229] width 35 height 7
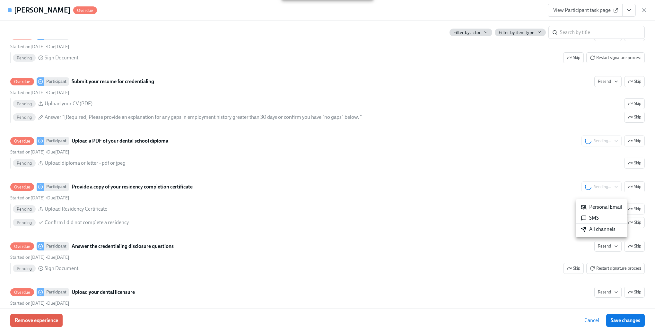
click at [610, 273] on div at bounding box center [327, 166] width 655 height 332
click at [610, 271] on span "Restart signature process" at bounding box center [614, 268] width 51 height 6
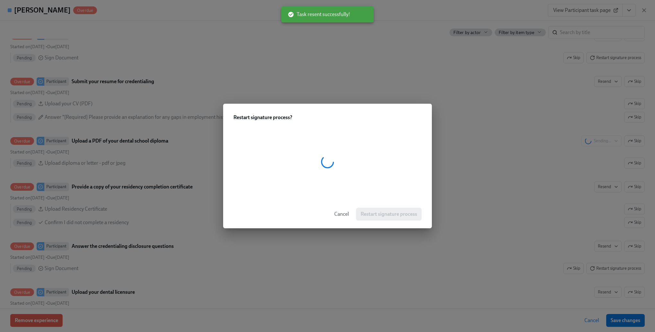
click at [294, 176] on div at bounding box center [327, 161] width 188 height 61
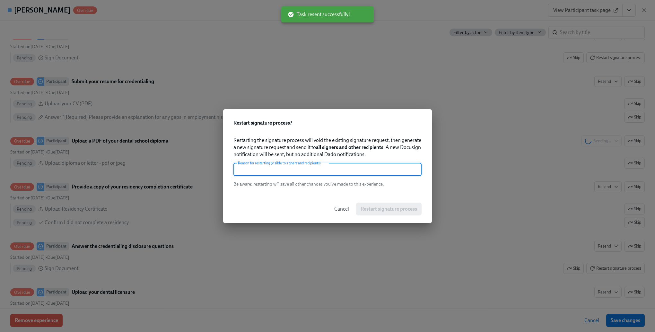
click at [310, 171] on input "text" at bounding box center [327, 169] width 188 height 13
paste input "needs signature"
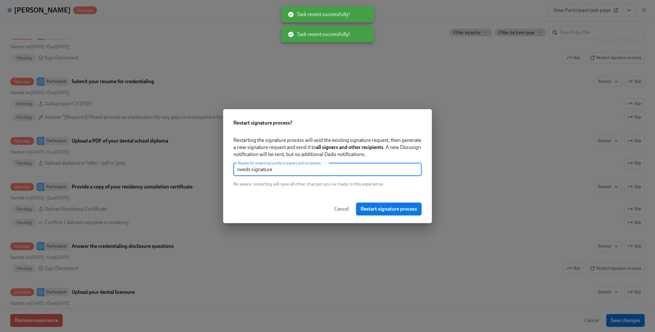
type input "needs signature"
click at [389, 209] on span "Restart signature process" at bounding box center [388, 209] width 56 height 6
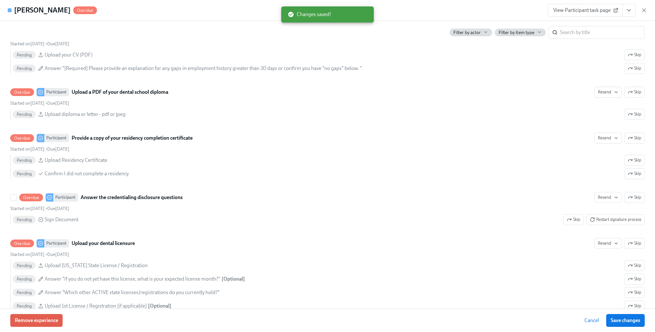
scroll to position [963, 0]
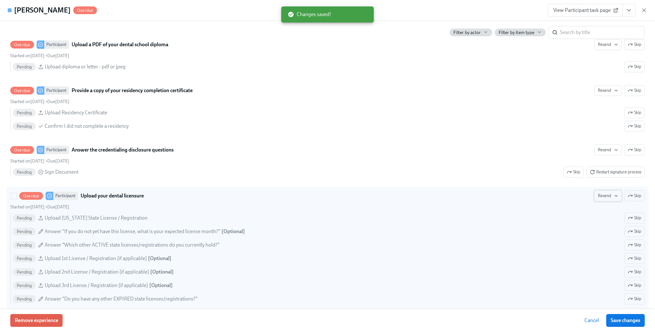
click at [597, 199] on span "Resend" at bounding box center [607, 196] width 20 height 6
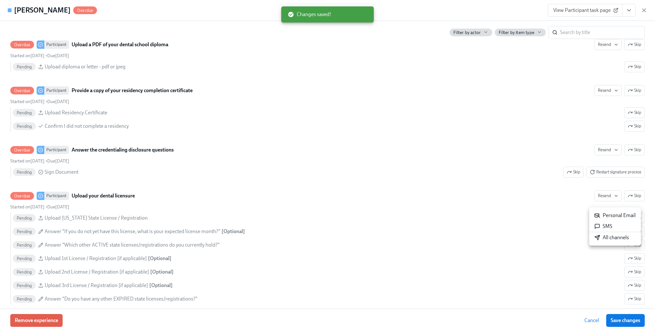
click at [601, 237] on div "All channels" at bounding box center [611, 237] width 35 height 7
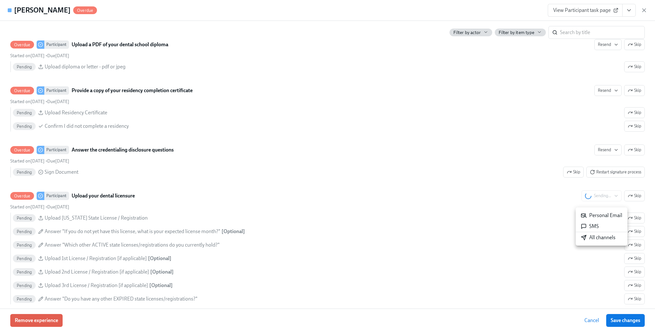
click at [379, 188] on div at bounding box center [327, 166] width 655 height 332
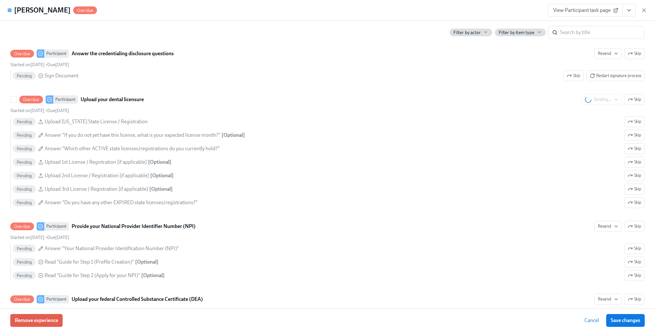
scroll to position [1123, 0]
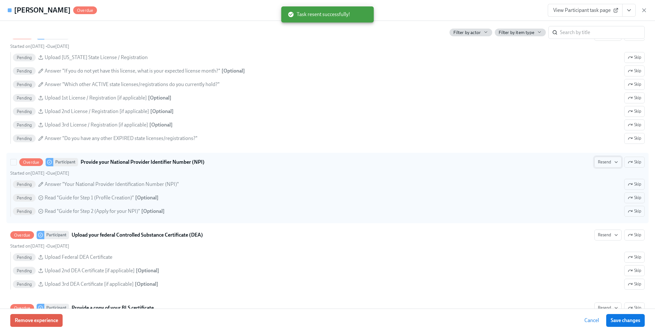
click at [601, 165] on span "Resend" at bounding box center [607, 162] width 20 height 6
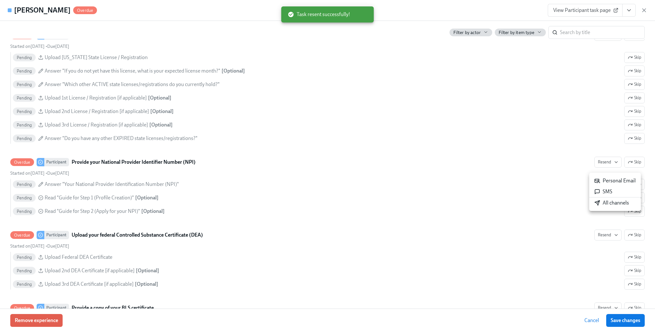
click at [605, 201] on div "All channels" at bounding box center [611, 202] width 35 height 7
click at [595, 240] on div at bounding box center [327, 166] width 655 height 332
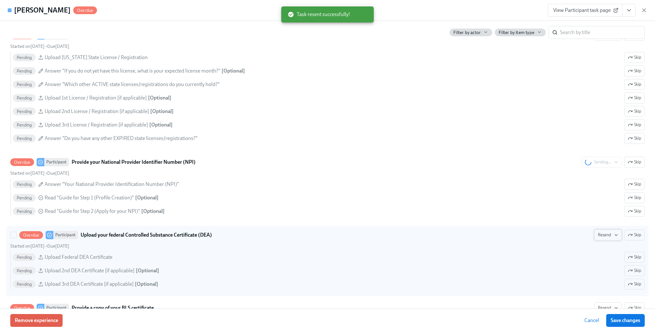
click at [604, 238] on span "Resend" at bounding box center [607, 235] width 20 height 6
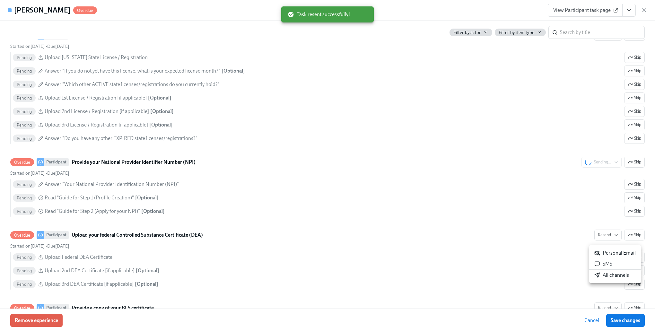
click at [604, 277] on div "All channels" at bounding box center [611, 274] width 35 height 7
click at [443, 239] on div at bounding box center [327, 166] width 655 height 332
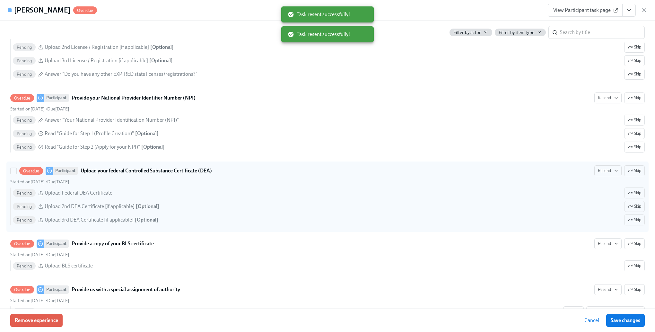
scroll to position [1251, 0]
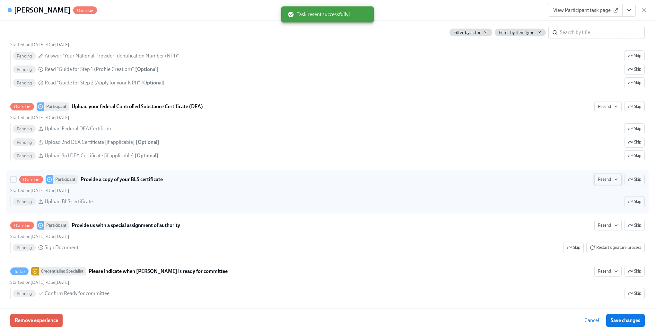
click at [603, 183] on span "Resend" at bounding box center [607, 179] width 20 height 6
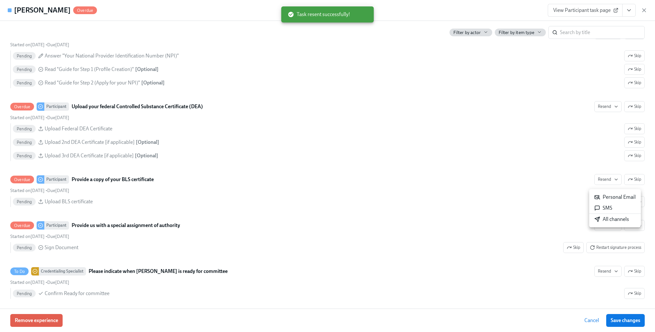
click at [604, 220] on div "All channels" at bounding box center [611, 219] width 35 height 7
click at [599, 252] on div at bounding box center [327, 166] width 655 height 332
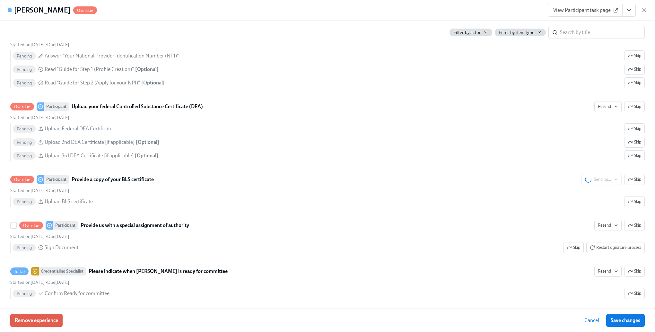
click at [601, 251] on span "Restart signature process" at bounding box center [614, 247] width 51 height 6
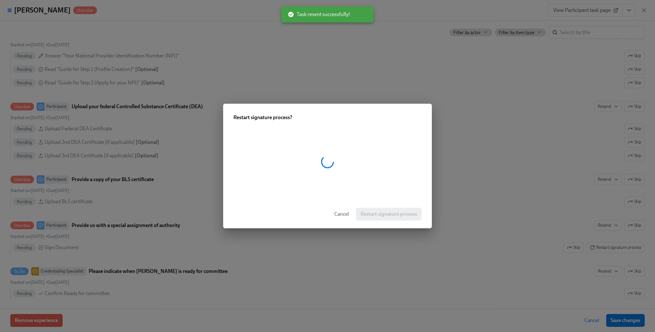
click at [343, 164] on div at bounding box center [327, 161] width 188 height 61
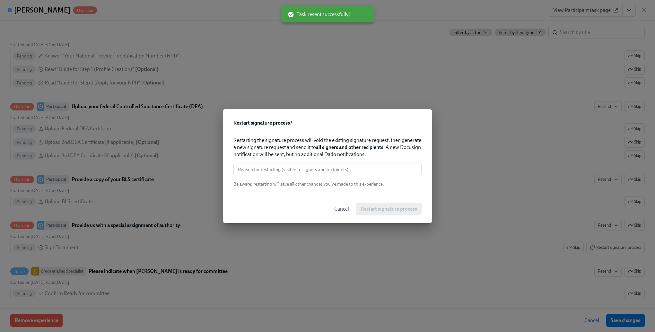
click at [334, 164] on input "text" at bounding box center [327, 169] width 188 height 13
paste input "needs signature"
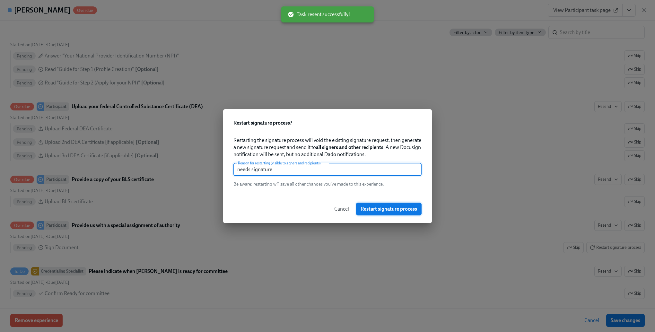
type input "needs signature"
click at [377, 206] on span "Restart signature process" at bounding box center [388, 209] width 56 height 6
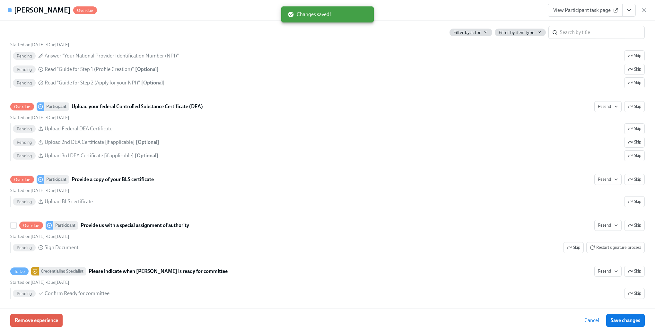
scroll to position [1380, 0]
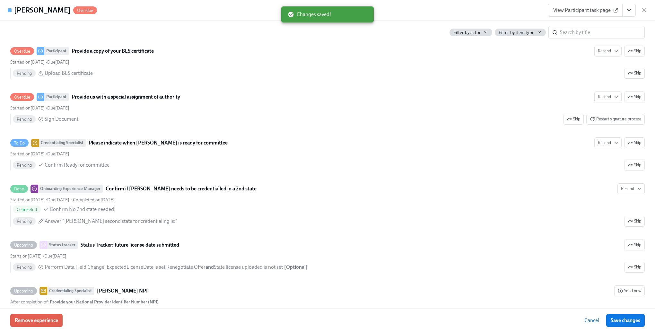
click at [616, 317] on span "Save changes" at bounding box center [625, 320] width 30 height 6
click at [592, 321] on span "Cancel" at bounding box center [591, 320] width 15 height 6
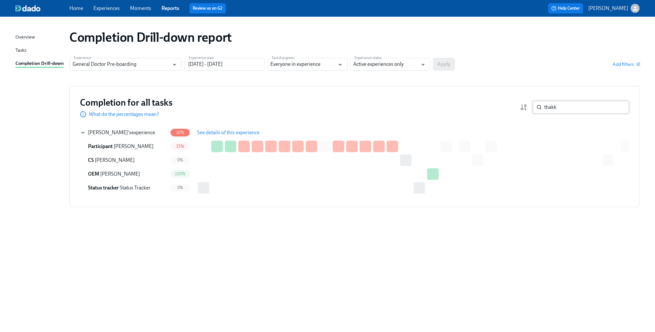
click at [592, 108] on input "thakk" at bounding box center [586, 107] width 85 height 13
type input "d"
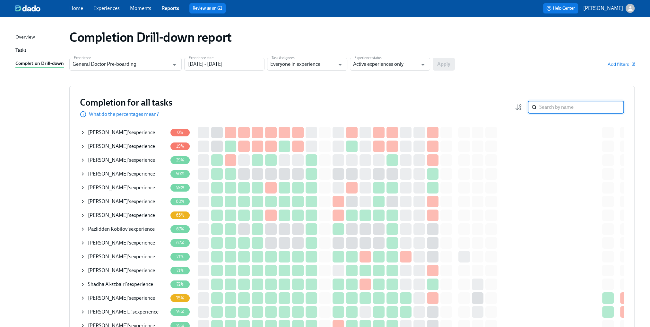
type input "k"
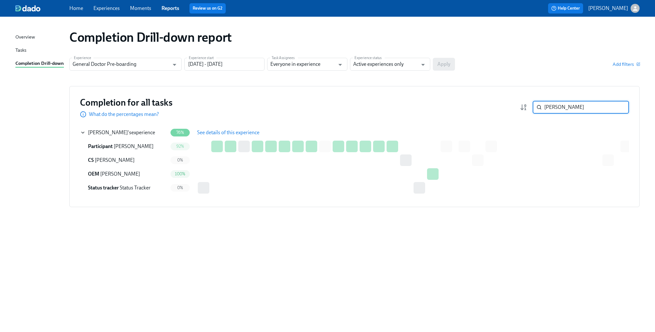
type input "[PERSON_NAME]"
click at [215, 132] on span "See details of this experience" at bounding box center [228, 132] width 62 height 6
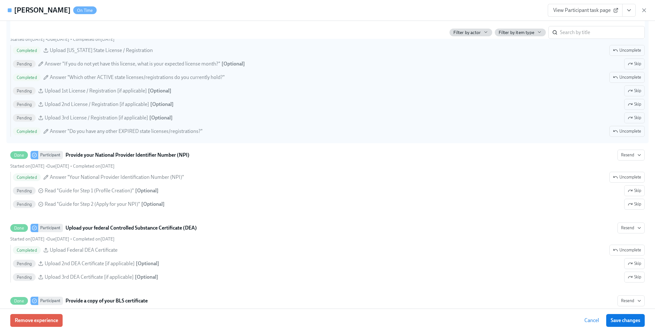
scroll to position [1444, 0]
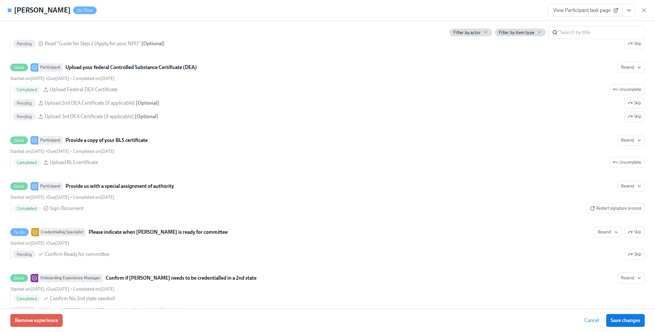
click at [585, 320] on span "Cancel" at bounding box center [591, 320] width 15 height 6
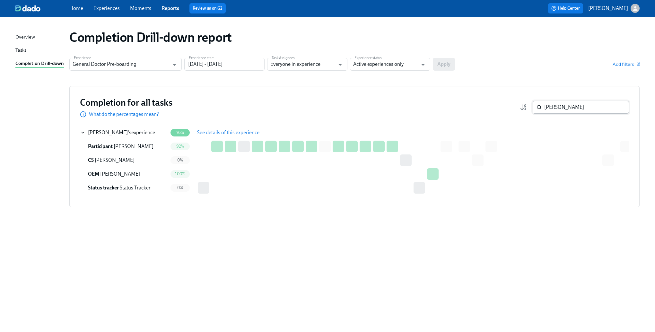
click at [595, 103] on input "[PERSON_NAME]" at bounding box center [586, 107] width 85 height 13
click at [214, 131] on span "See details of this experience" at bounding box center [228, 132] width 62 height 6
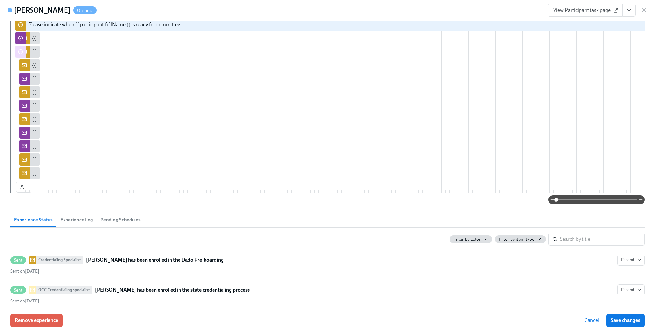
scroll to position [289, 0]
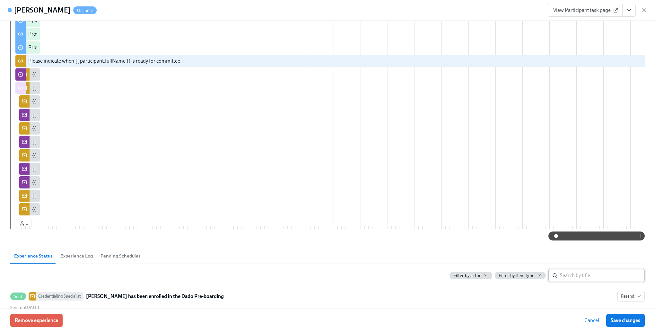
click at [576, 282] on input "search" at bounding box center [602, 275] width 85 height 13
type input "afe"
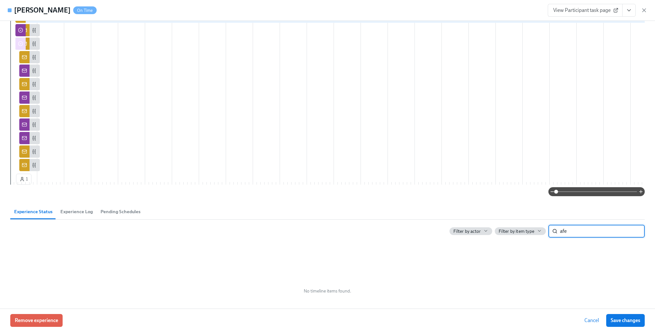
scroll to position [380, 0]
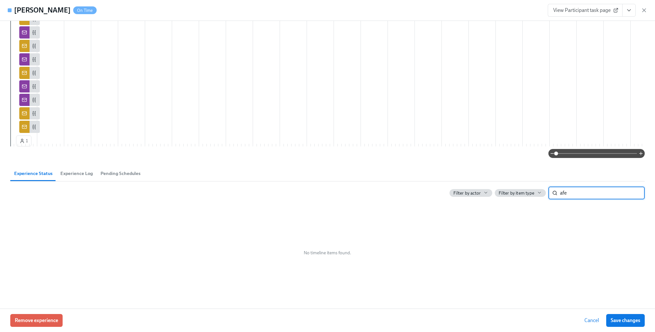
drag, startPoint x: 565, startPoint y: 192, endPoint x: 545, endPoint y: 191, distance: 19.9
click at [548, 191] on div "afe ​" at bounding box center [596, 192] width 96 height 13
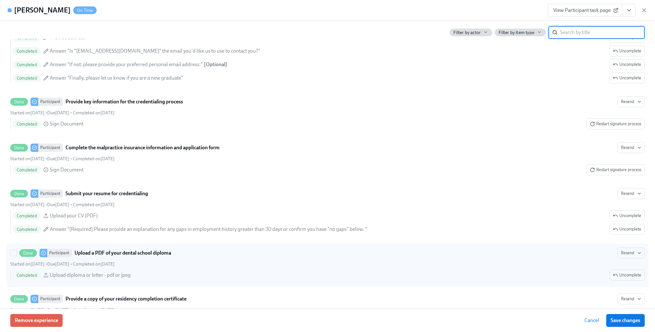
scroll to position [926, 0]
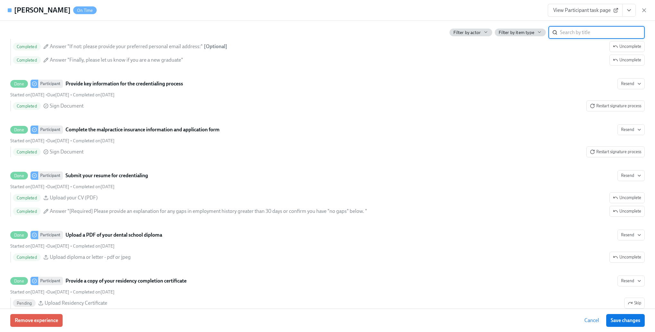
click at [577, 31] on input "search" at bounding box center [602, 32] width 85 height 13
click at [597, 321] on span "Cancel" at bounding box center [591, 320] width 15 height 6
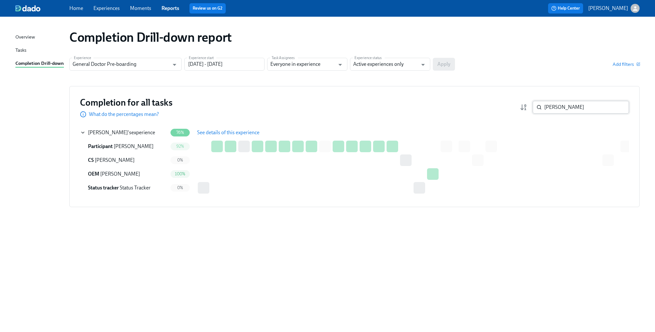
click at [590, 101] on input "[PERSON_NAME]" at bounding box center [586, 107] width 85 height 13
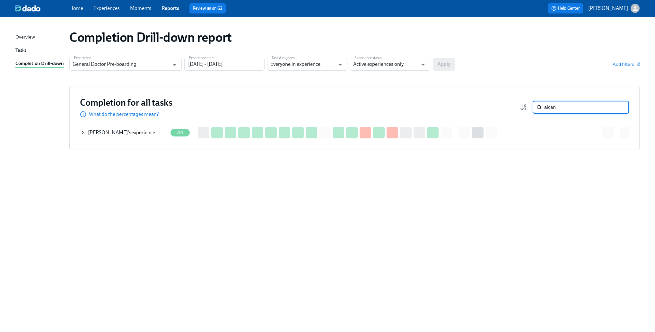
type input "alcan"
click at [80, 131] on icon at bounding box center [82, 132] width 5 height 5
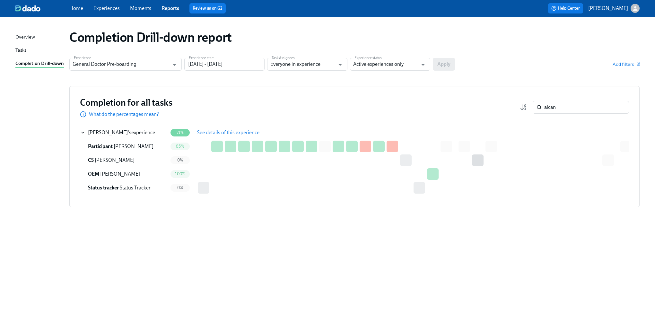
click at [229, 132] on span "See details of this experience" at bounding box center [228, 132] width 62 height 6
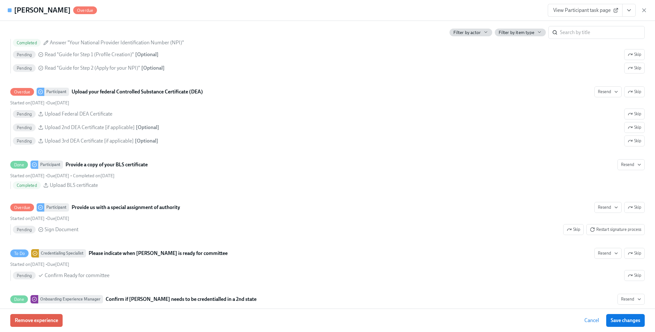
scroll to position [1251, 0]
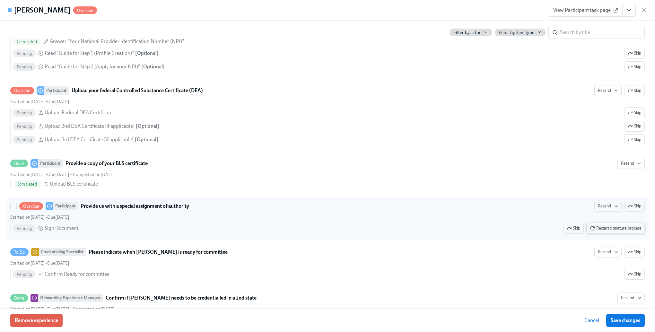
click at [608, 231] on span "Restart signature process" at bounding box center [614, 228] width 51 height 6
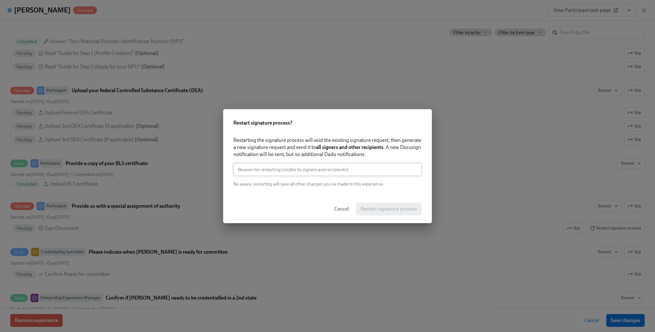
click at [338, 170] on input "text" at bounding box center [327, 169] width 188 height 13
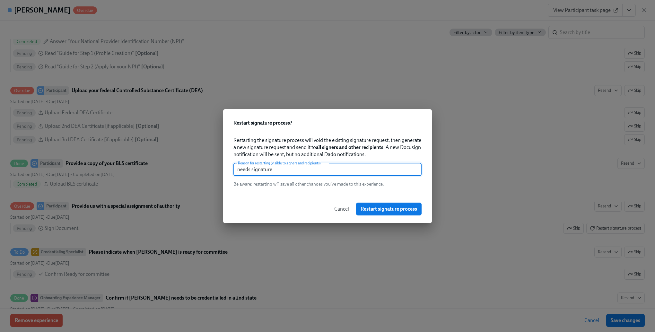
type input "needs signature"
click at [356, 206] on button "Restart signature process" at bounding box center [388, 208] width 65 height 13
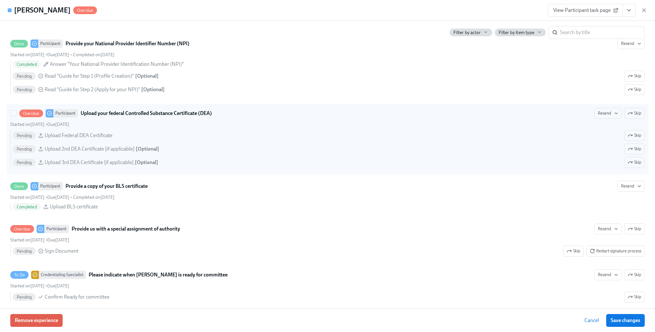
scroll to position [1283, 0]
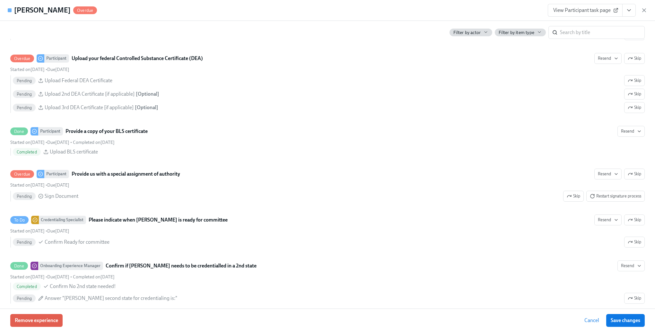
click at [587, 321] on span "Cancel" at bounding box center [591, 320] width 15 height 6
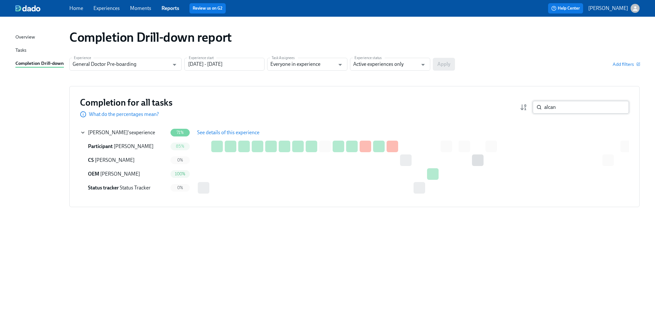
click at [555, 107] on input "alcan" at bounding box center [586, 107] width 85 height 13
paste input "[PERSON_NAME]"
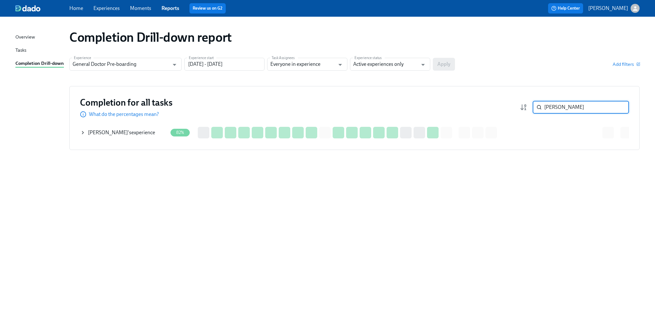
type input "[PERSON_NAME]"
click at [85, 133] on icon at bounding box center [82, 132] width 5 height 5
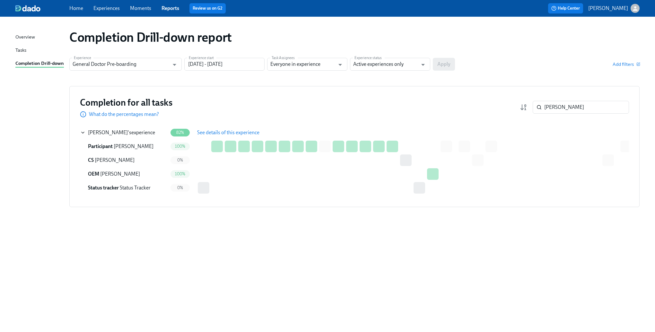
click at [250, 133] on span "See details of this experience" at bounding box center [228, 132] width 62 height 6
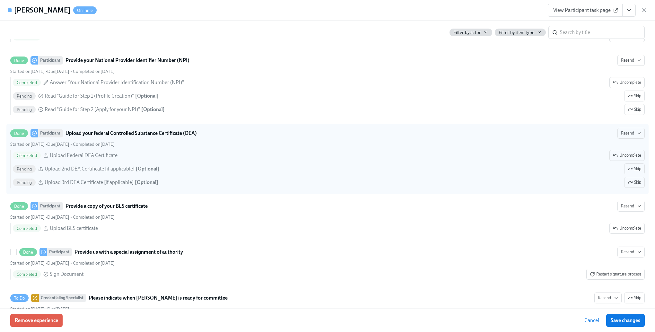
scroll to position [1348, 0]
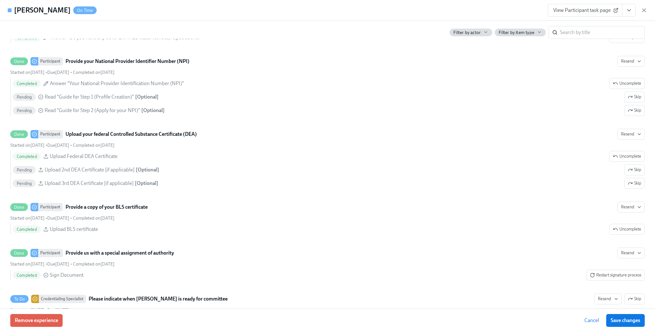
click at [589, 324] on button "Cancel" at bounding box center [591, 320] width 24 height 13
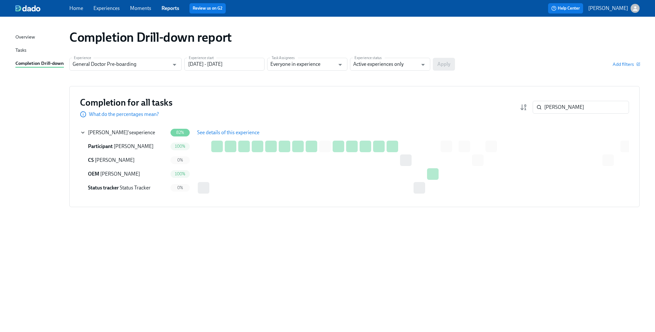
click at [354, 298] on div "Completion Drill-down report Experience General Doctor Pre-boarding Experience …" at bounding box center [327, 170] width 624 height 292
click at [78, 266] on div "Completion Drill-down report Experience General Doctor Pre-boarding Experience …" at bounding box center [327, 170] width 624 height 292
